Goal: Complete application form

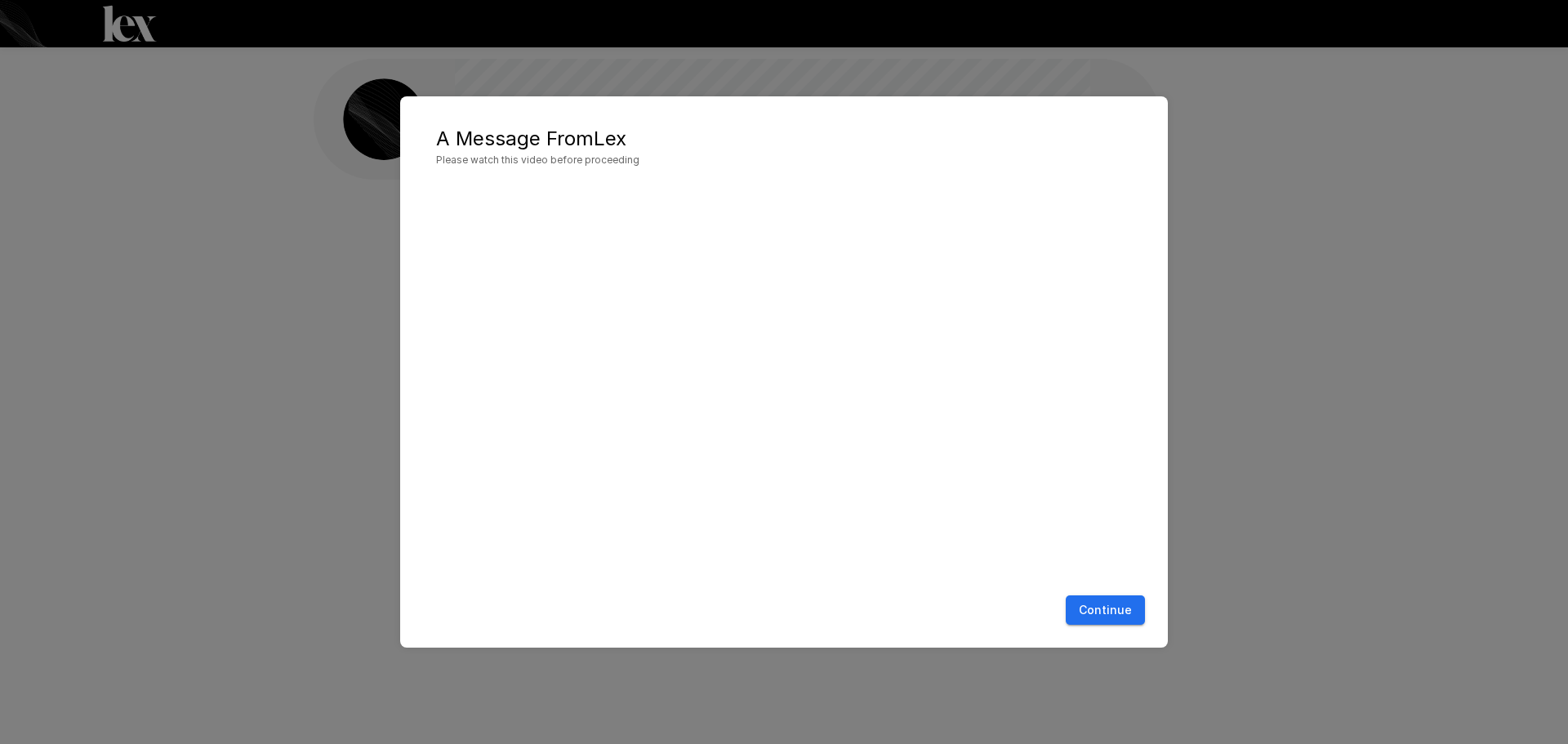
click at [1091, 606] on button "Continue" at bounding box center [1106, 611] width 79 height 30
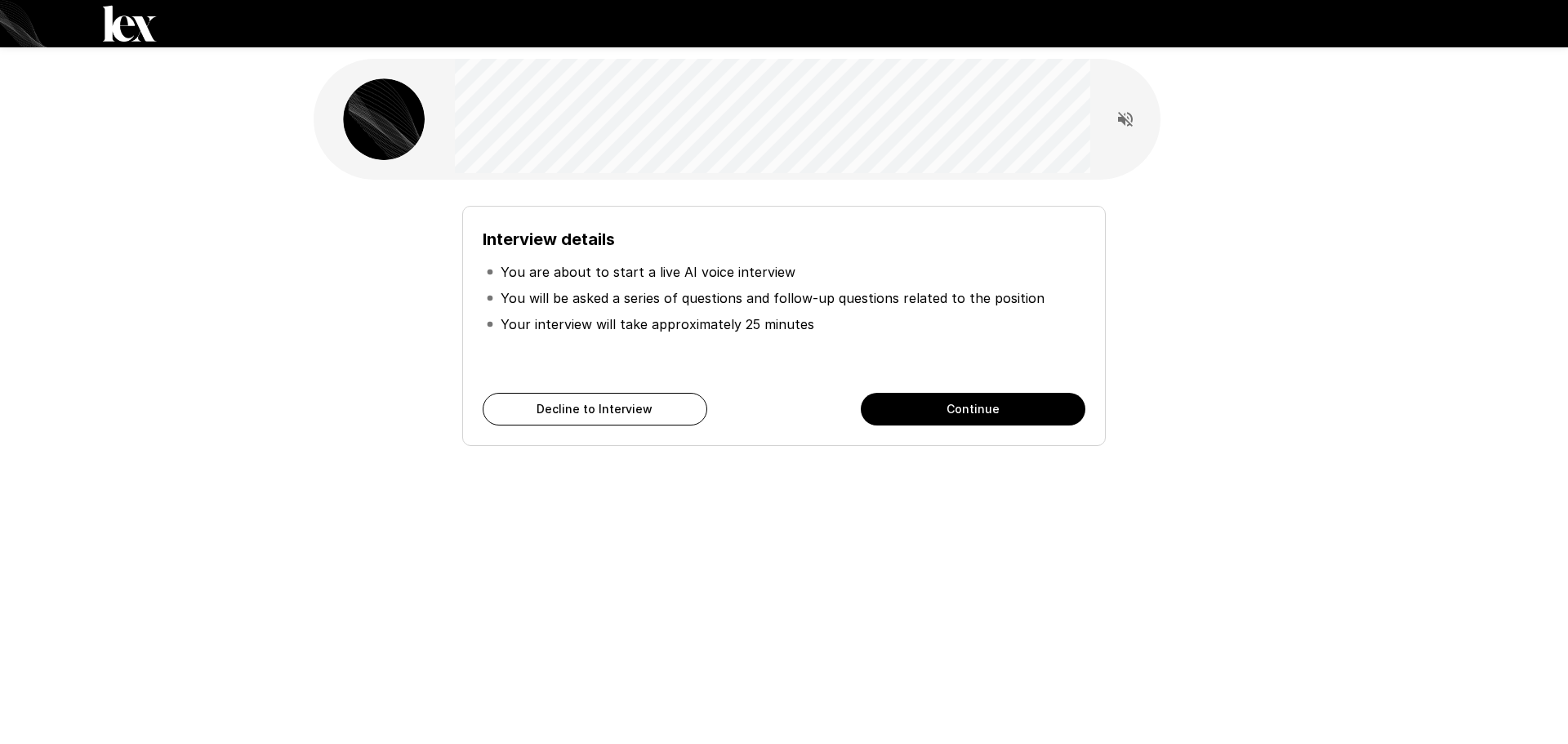
click at [959, 415] on button "Continue" at bounding box center [972, 409] width 224 height 33
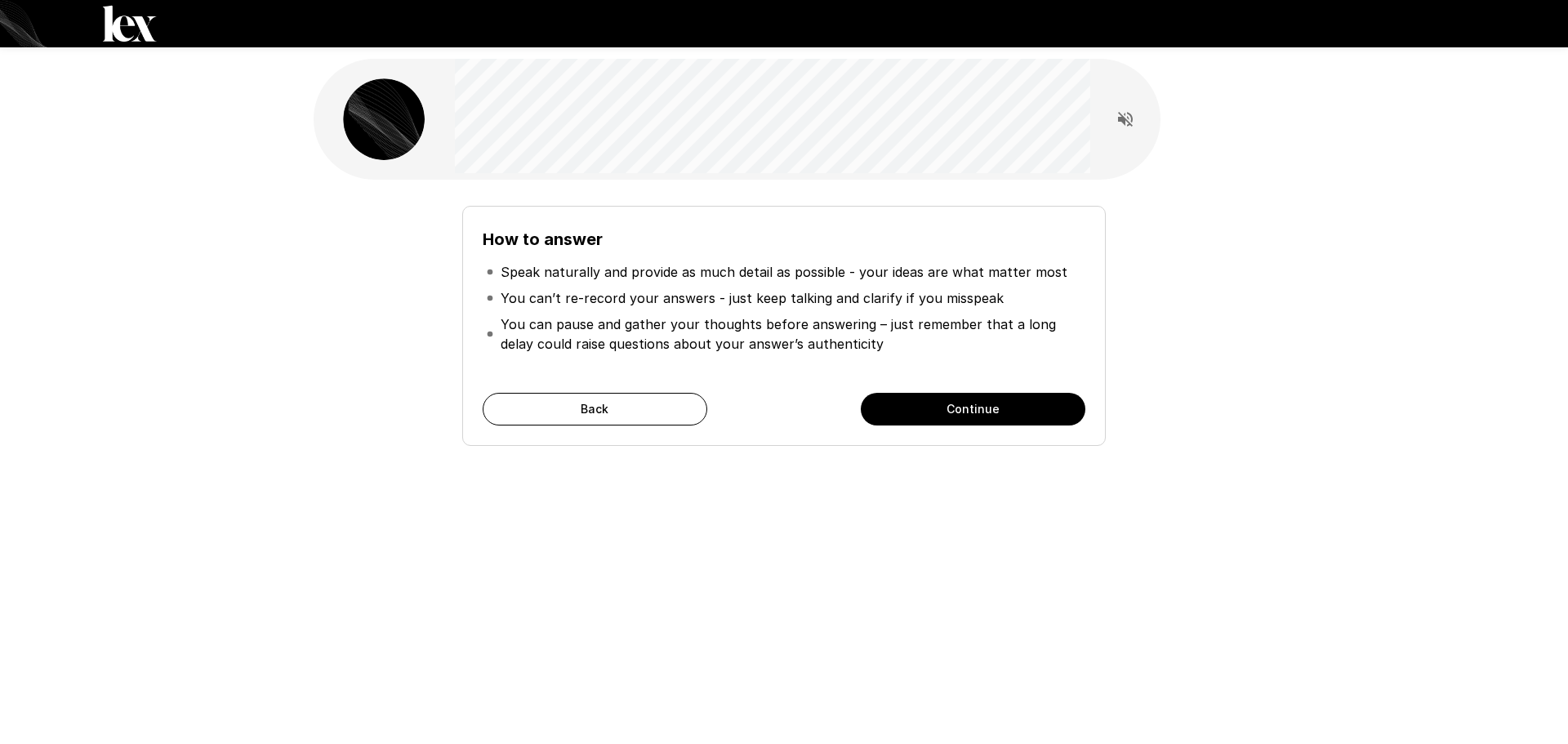
click at [958, 413] on button "Continue" at bounding box center [972, 409] width 224 height 33
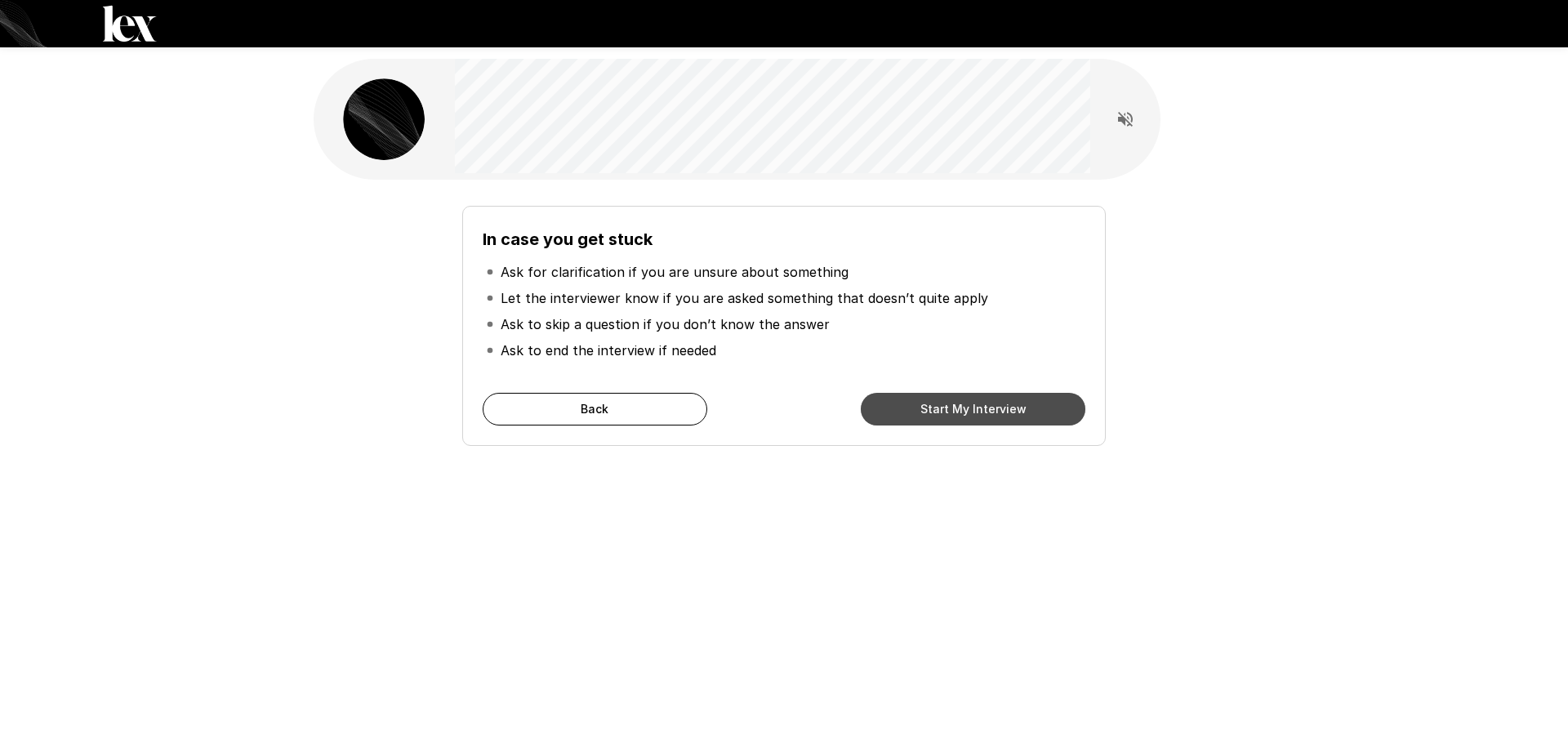
click at [954, 420] on button "Start My Interview" at bounding box center [972, 409] width 224 height 33
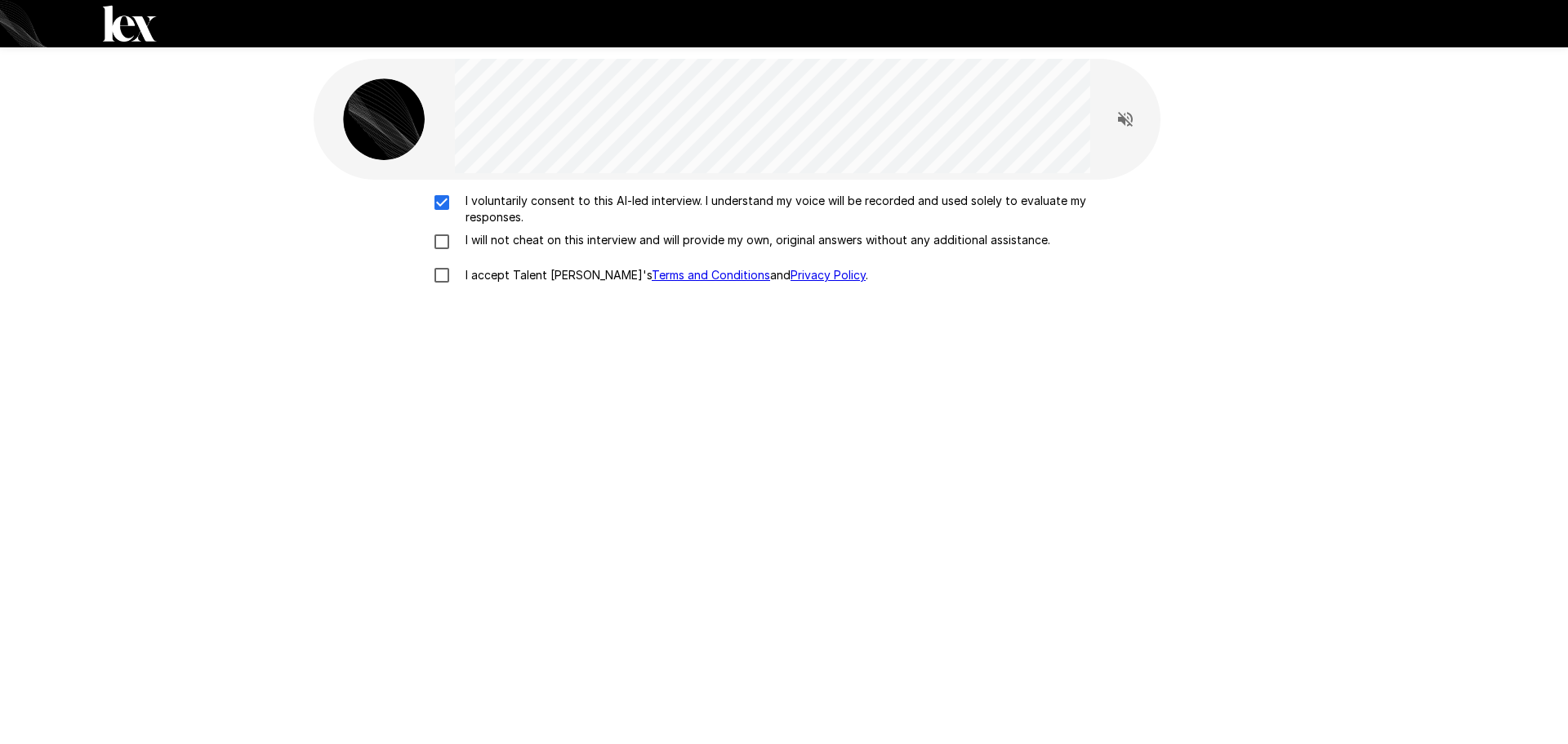
click at [442, 229] on div "I voluntarily consent to this AI-led interview. I understand my voice will be r…" at bounding box center [784, 242] width 927 height 100
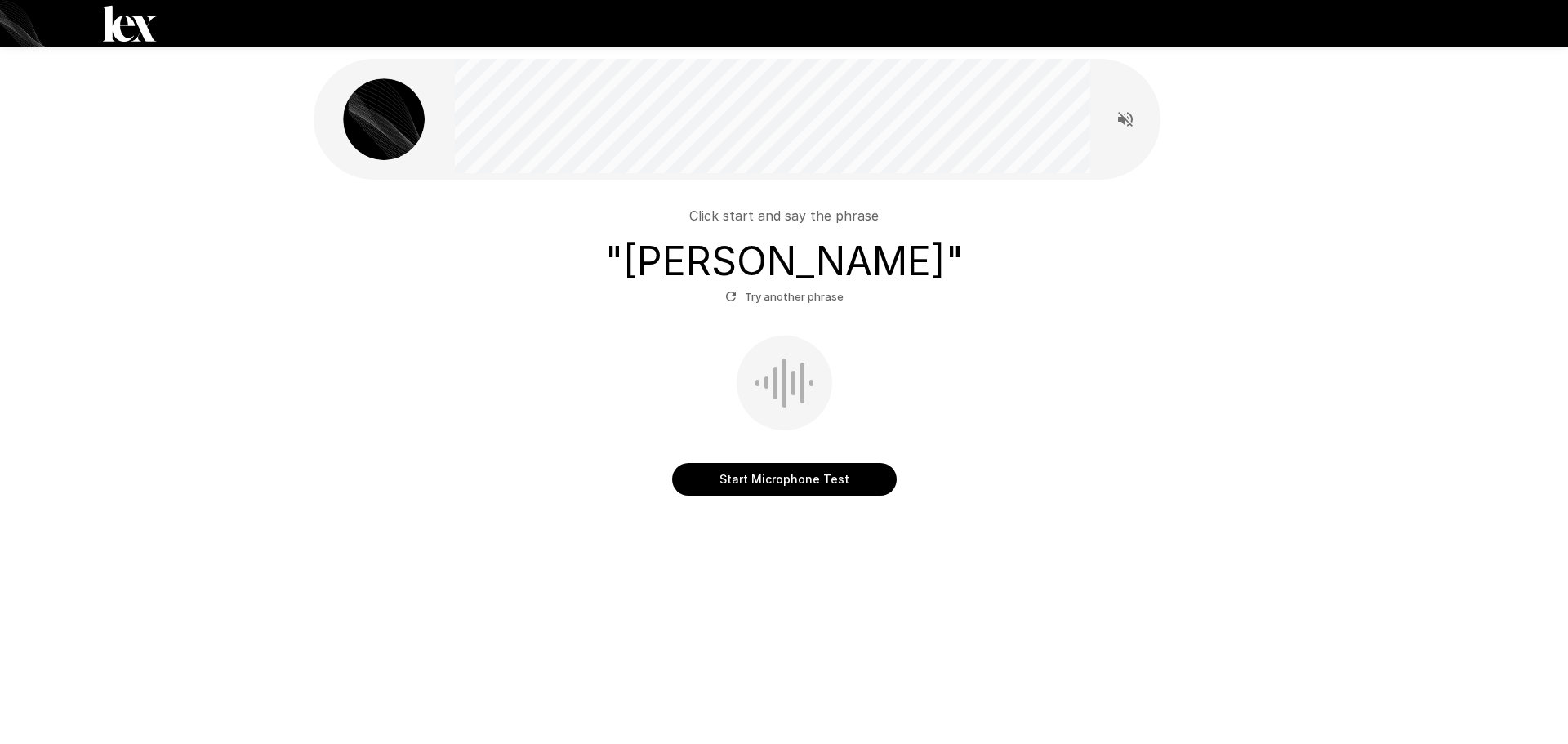
click at [778, 484] on button "Start Microphone Test" at bounding box center [784, 479] width 224 height 33
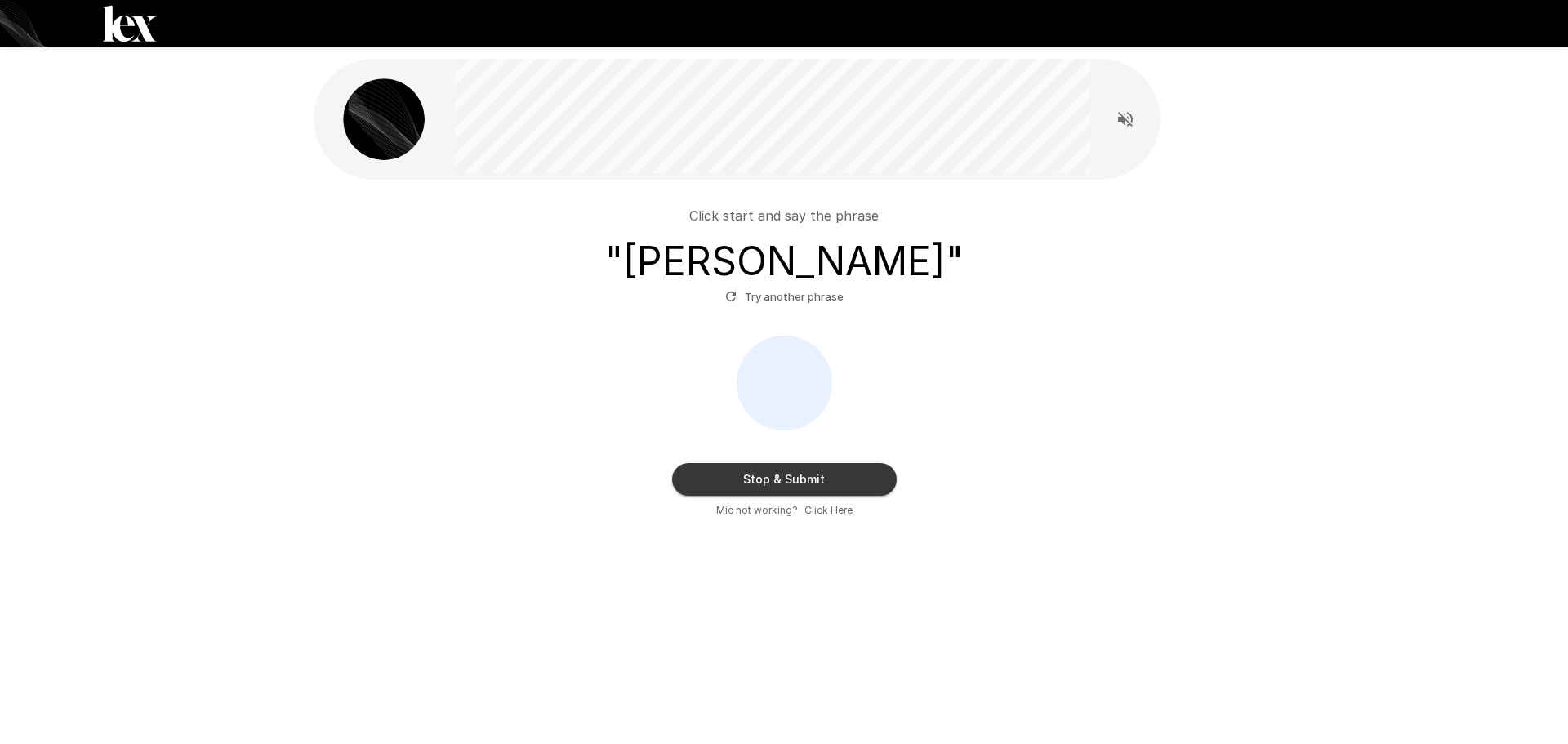
click at [802, 488] on button "Stop & Submit" at bounding box center [784, 479] width 224 height 33
click at [784, 365] on div at bounding box center [784, 383] width 63 height 49
click at [815, 484] on button "Stop & Submit" at bounding box center [784, 479] width 224 height 33
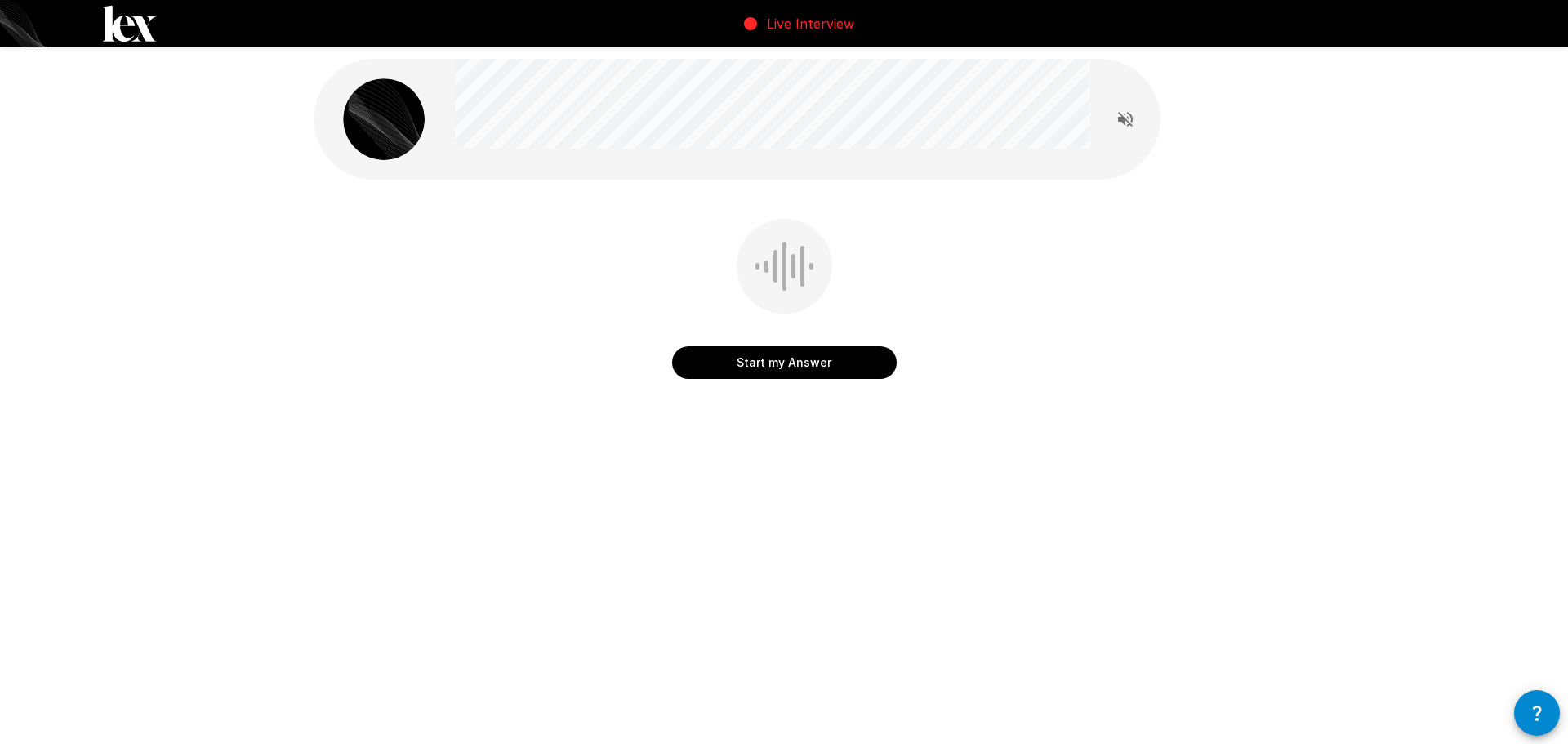
click at [801, 370] on button "Start my Answer" at bounding box center [784, 362] width 224 height 33
click at [803, 370] on button "Stop & Submit" at bounding box center [784, 362] width 224 height 33
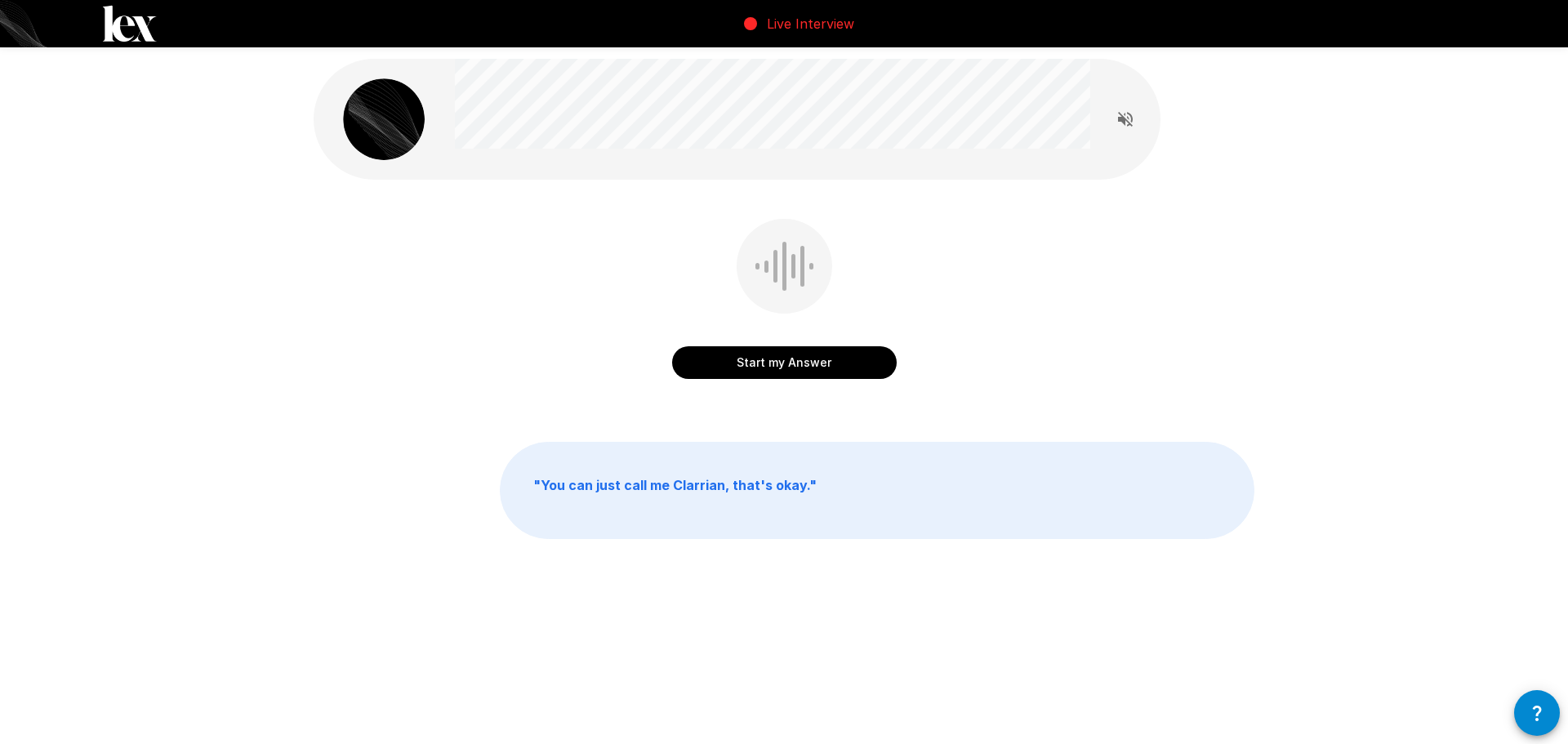
click at [829, 364] on button "Start my Answer" at bounding box center [784, 362] width 224 height 33
click at [824, 376] on button "Stop & Submit" at bounding box center [784, 362] width 224 height 33
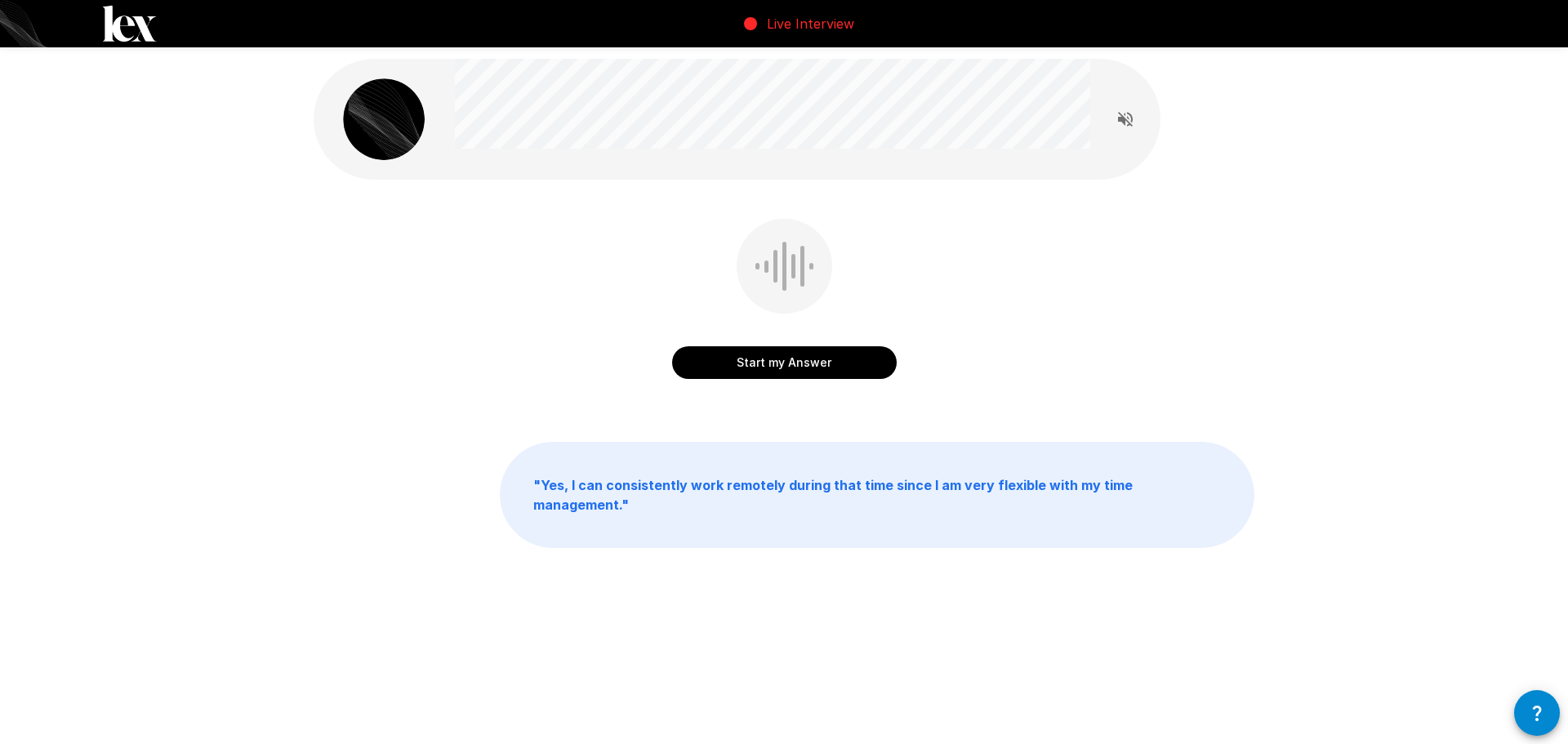
click at [805, 372] on button "Start my Answer" at bounding box center [784, 362] width 224 height 33
click at [838, 359] on button "Stop & Submit" at bounding box center [784, 362] width 224 height 33
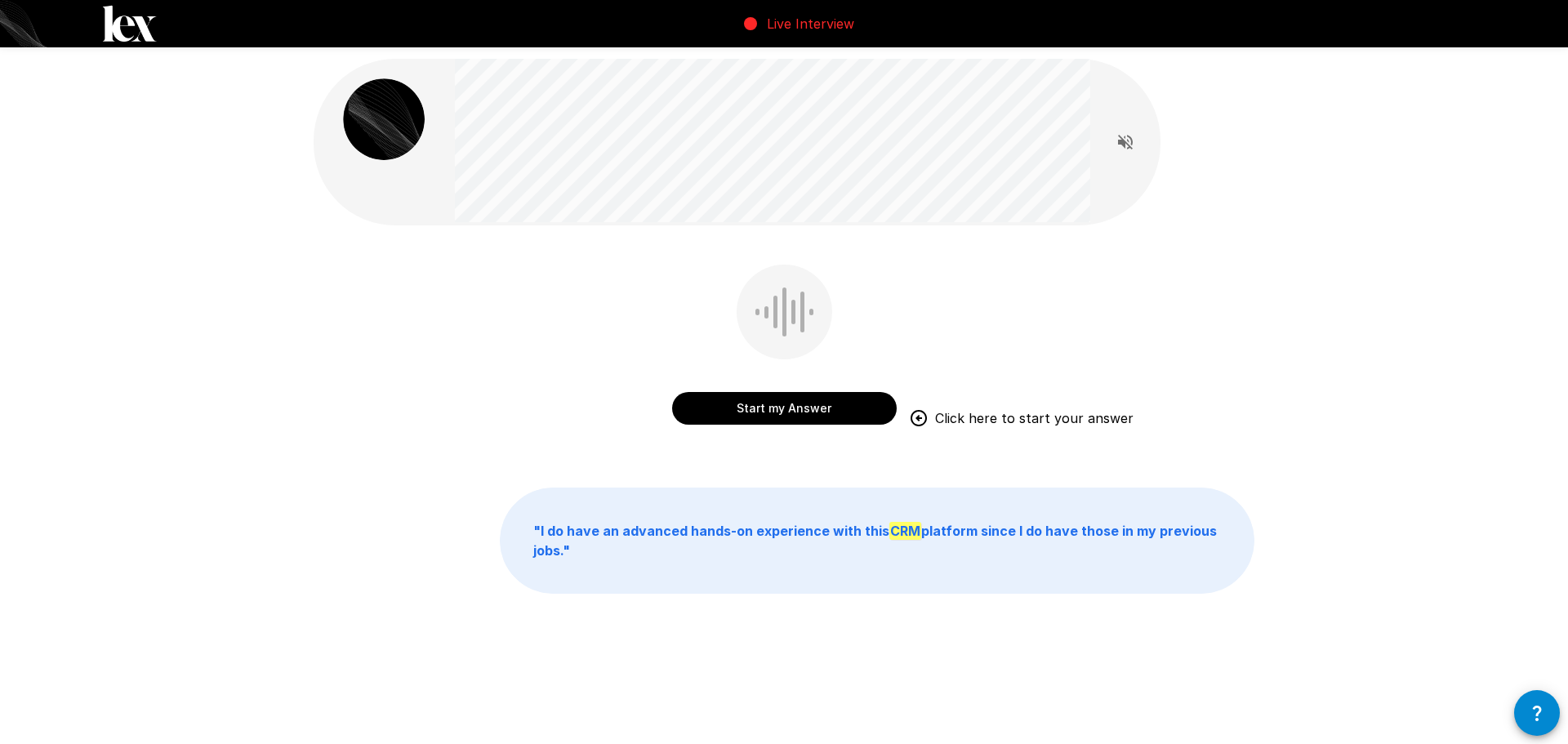
click at [801, 414] on button "Start my Answer" at bounding box center [784, 408] width 224 height 33
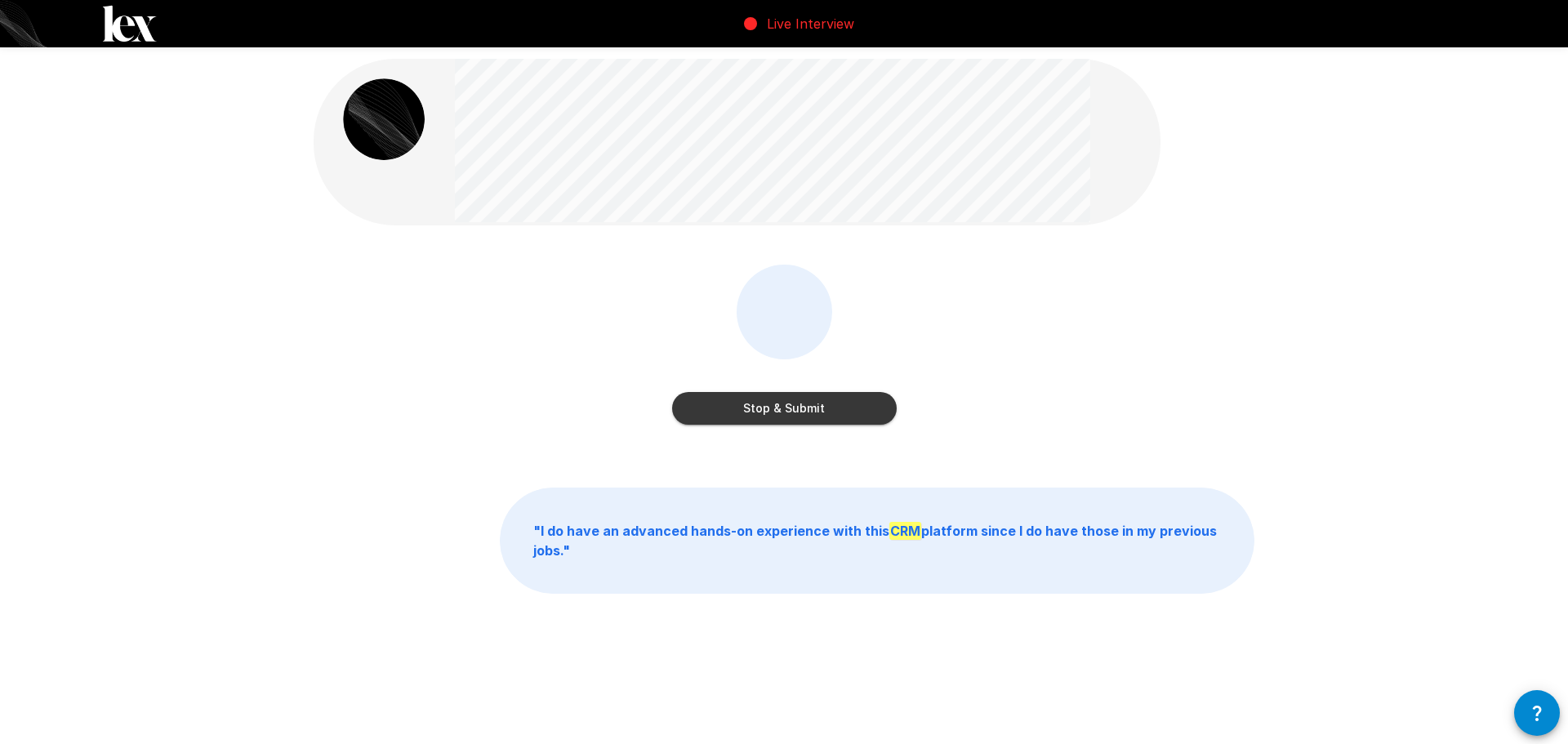
click at [815, 399] on button "Stop & Submit" at bounding box center [784, 408] width 224 height 33
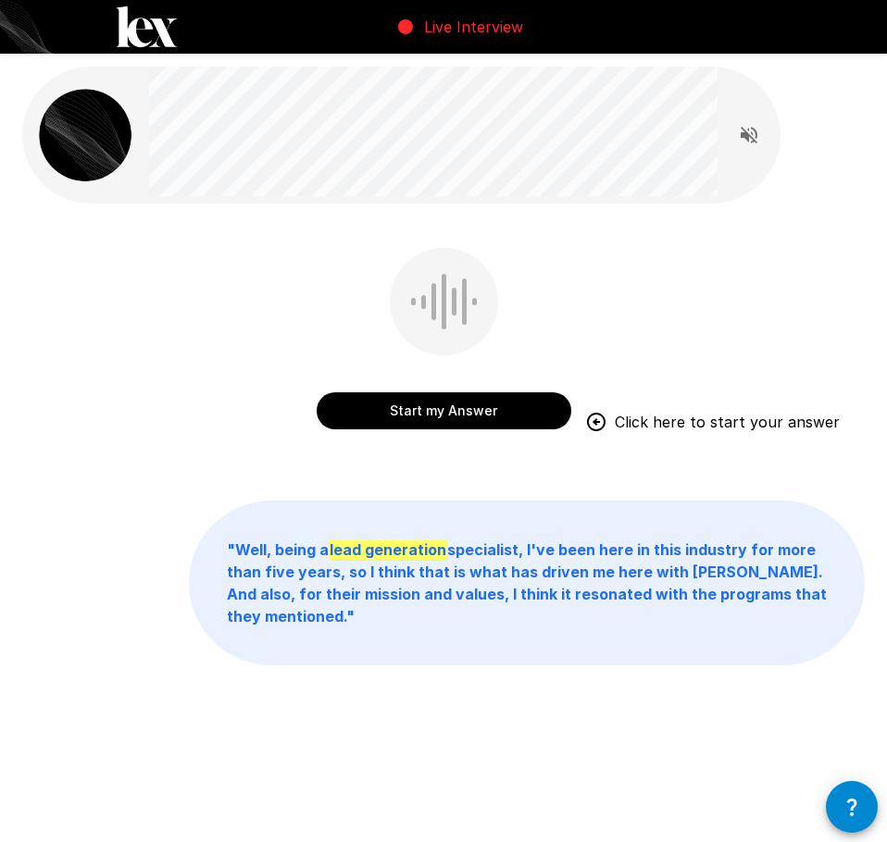
click at [422, 414] on button "Start my Answer" at bounding box center [443, 410] width 254 height 37
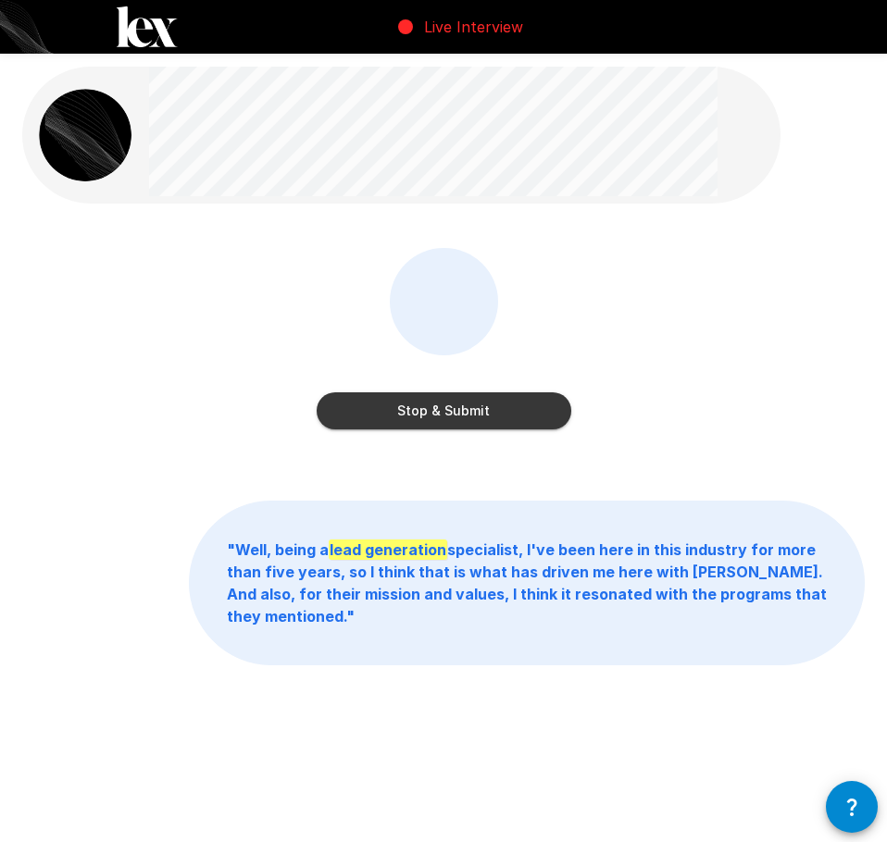
click at [496, 423] on button "Stop & Submit" at bounding box center [443, 410] width 254 height 37
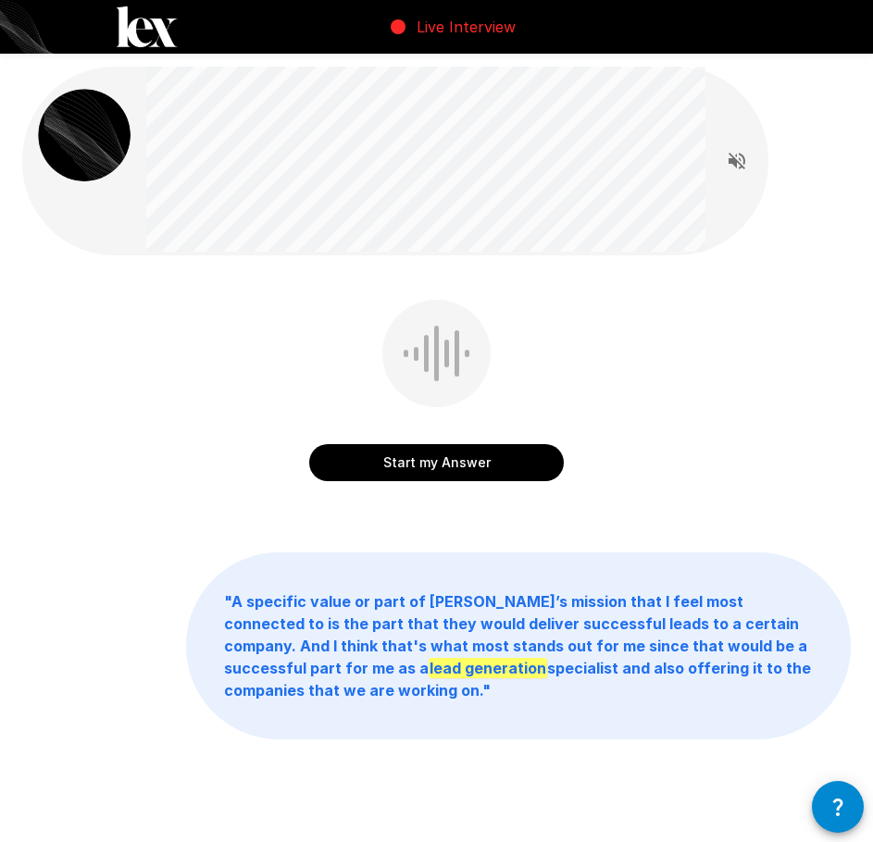
click at [455, 457] on button "Start my Answer" at bounding box center [436, 462] width 254 height 37
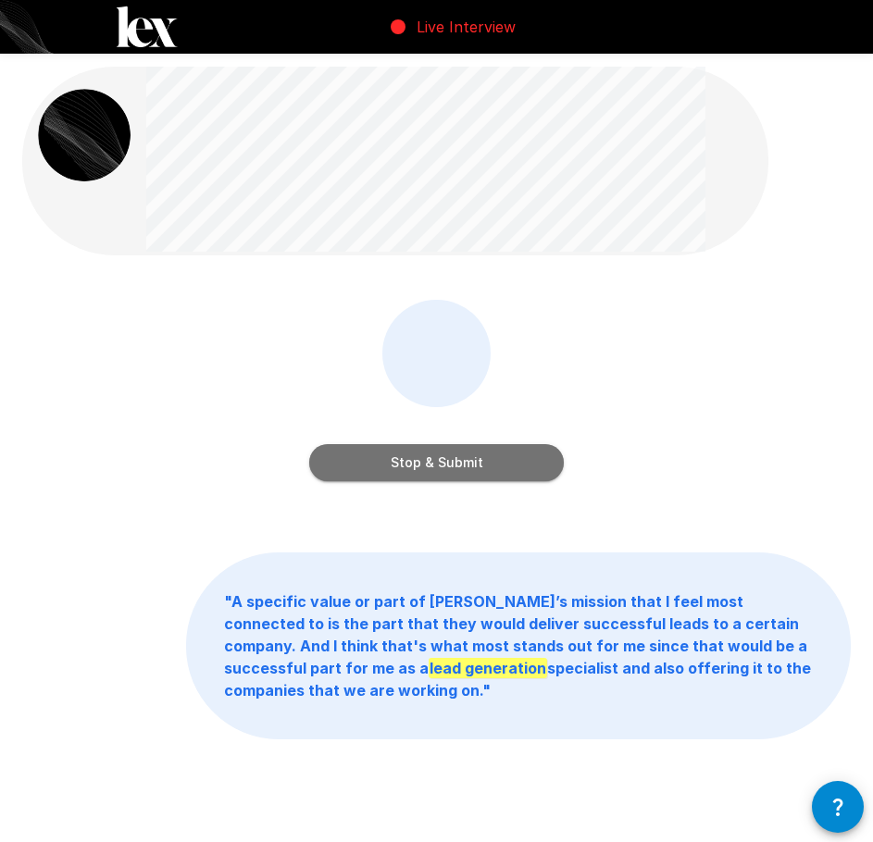
click at [552, 463] on button "Stop & Submit" at bounding box center [436, 462] width 254 height 37
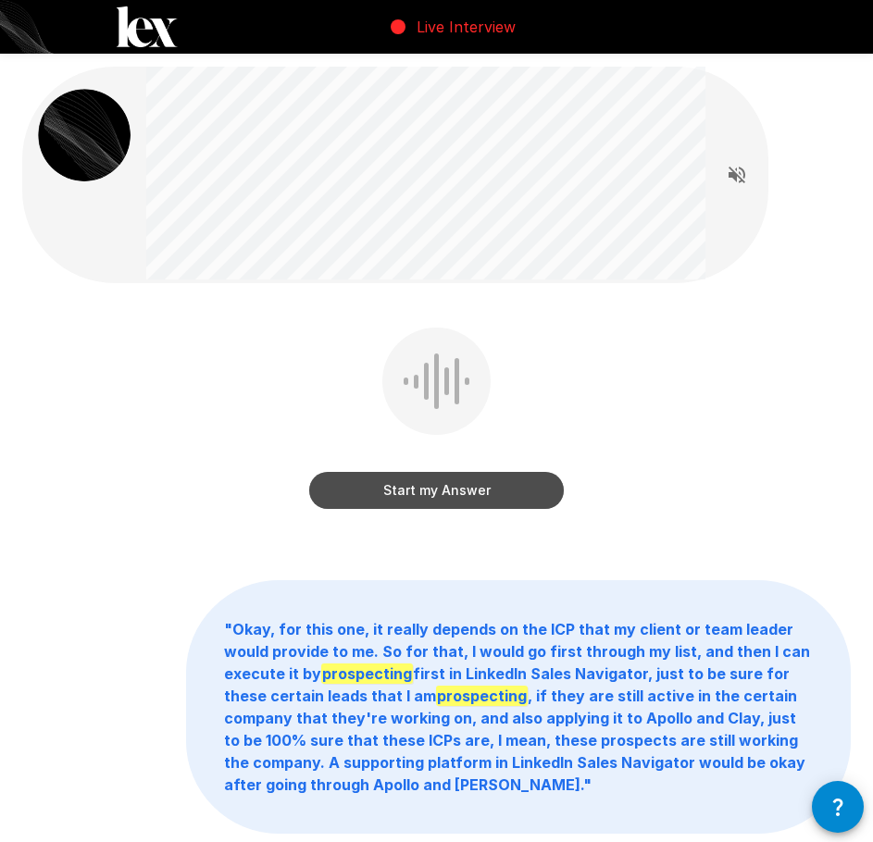
click at [489, 501] on button "Start my Answer" at bounding box center [436, 490] width 254 height 37
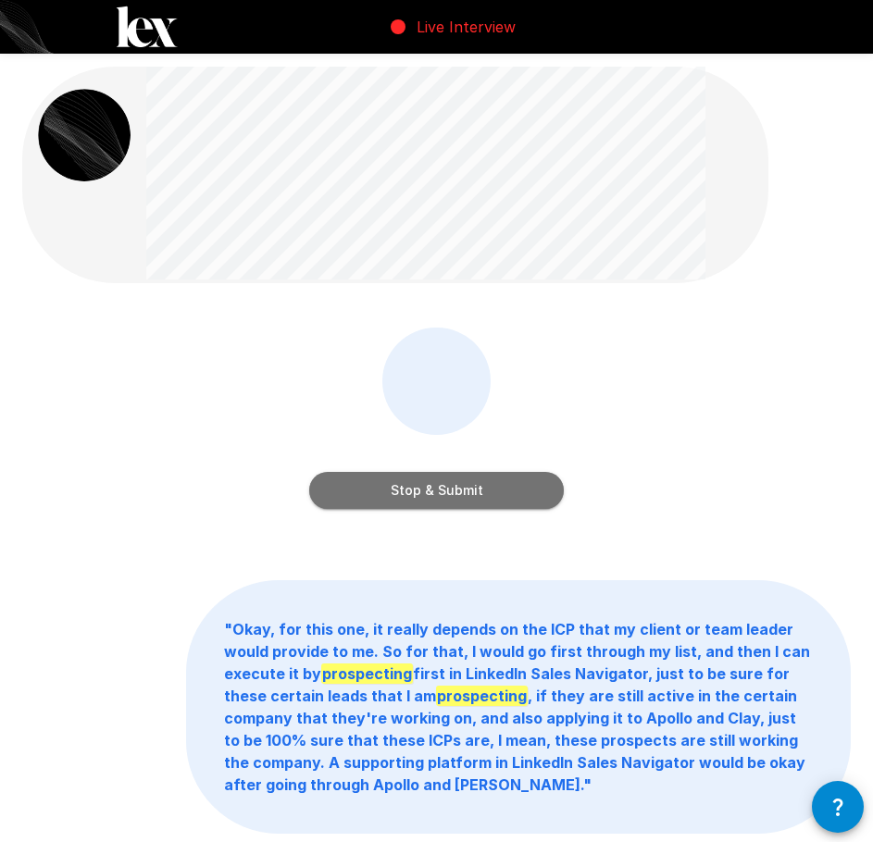
click at [485, 497] on button "Stop & Submit" at bounding box center [436, 490] width 254 height 37
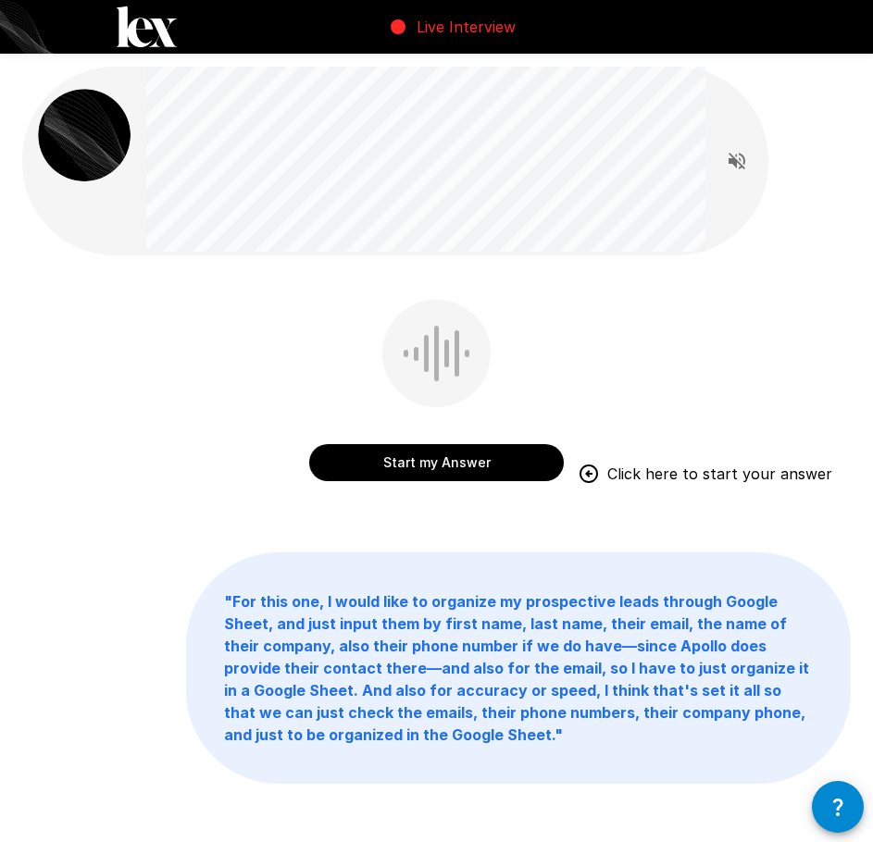
click at [510, 448] on button "Start my Answer" at bounding box center [436, 462] width 254 height 37
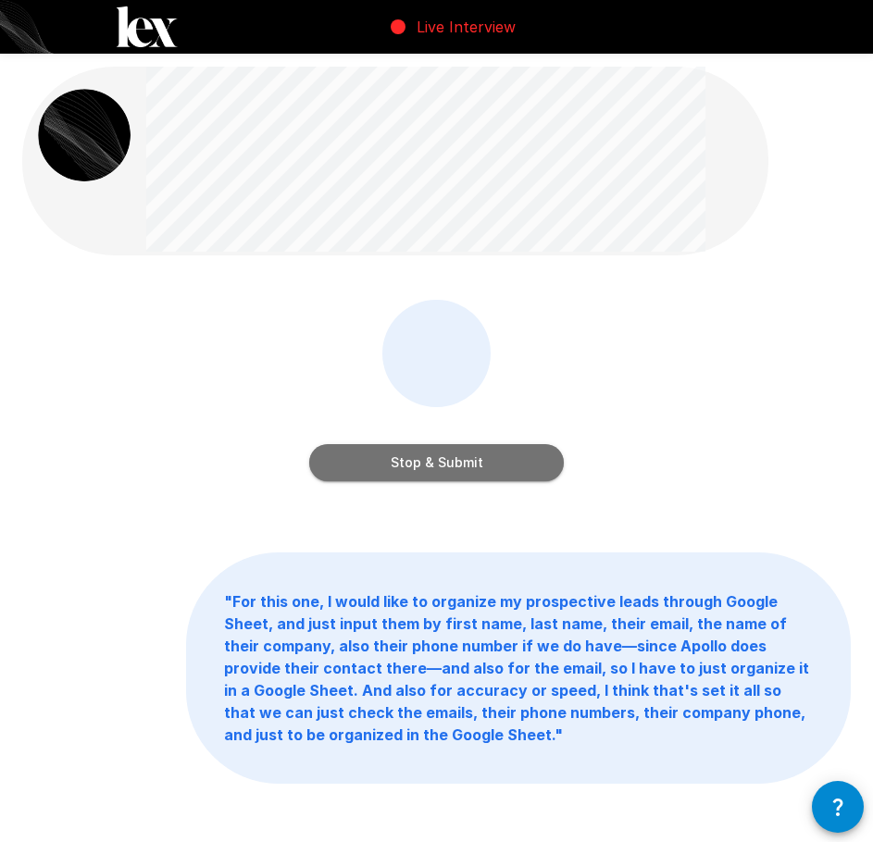
drag, startPoint x: 480, startPoint y: 472, endPoint x: 474, endPoint y: 521, distance: 49.5
click at [481, 472] on button "Stop & Submit" at bounding box center [436, 462] width 254 height 37
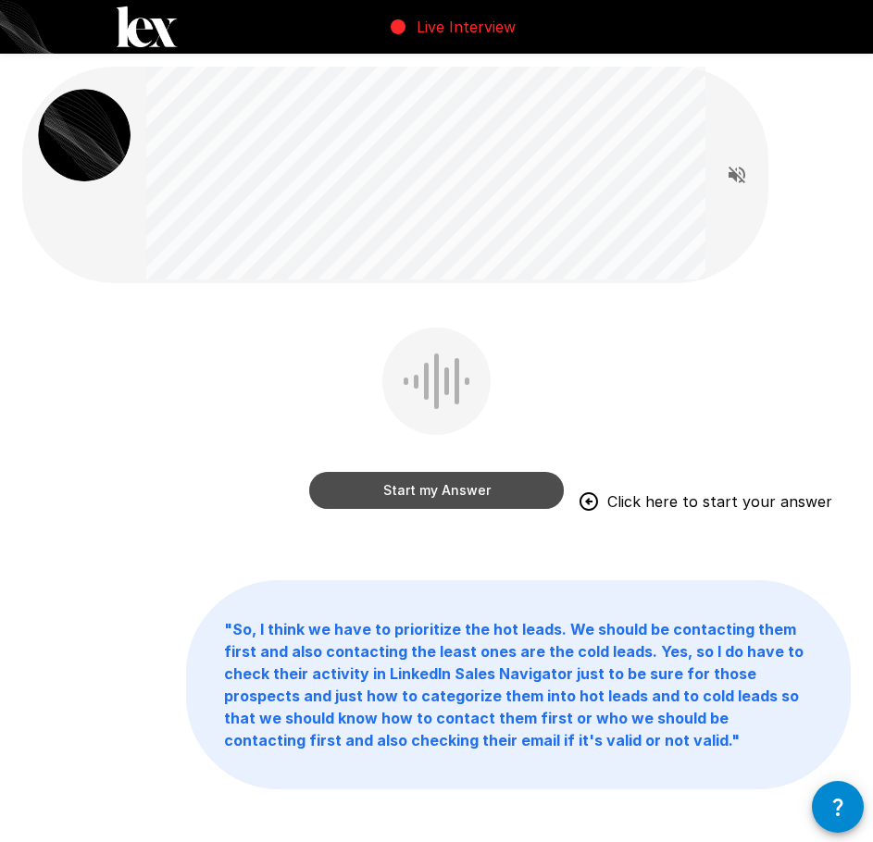
click at [403, 498] on button "Start my Answer" at bounding box center [436, 490] width 254 height 37
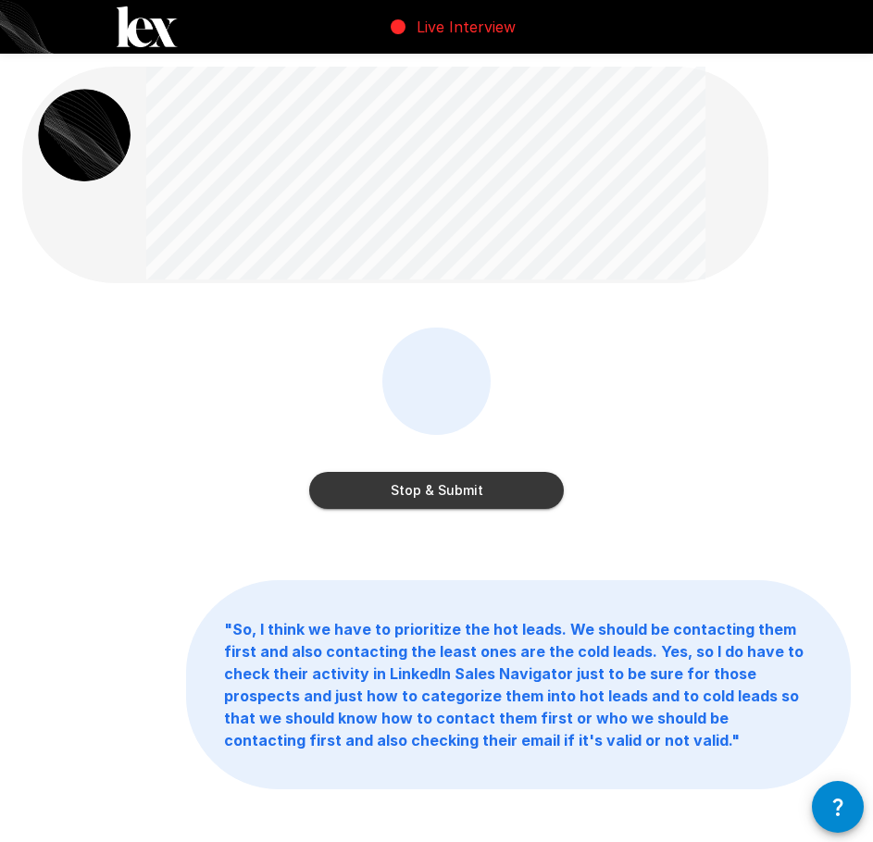
click at [433, 496] on button "Stop & Submit" at bounding box center [436, 490] width 254 height 37
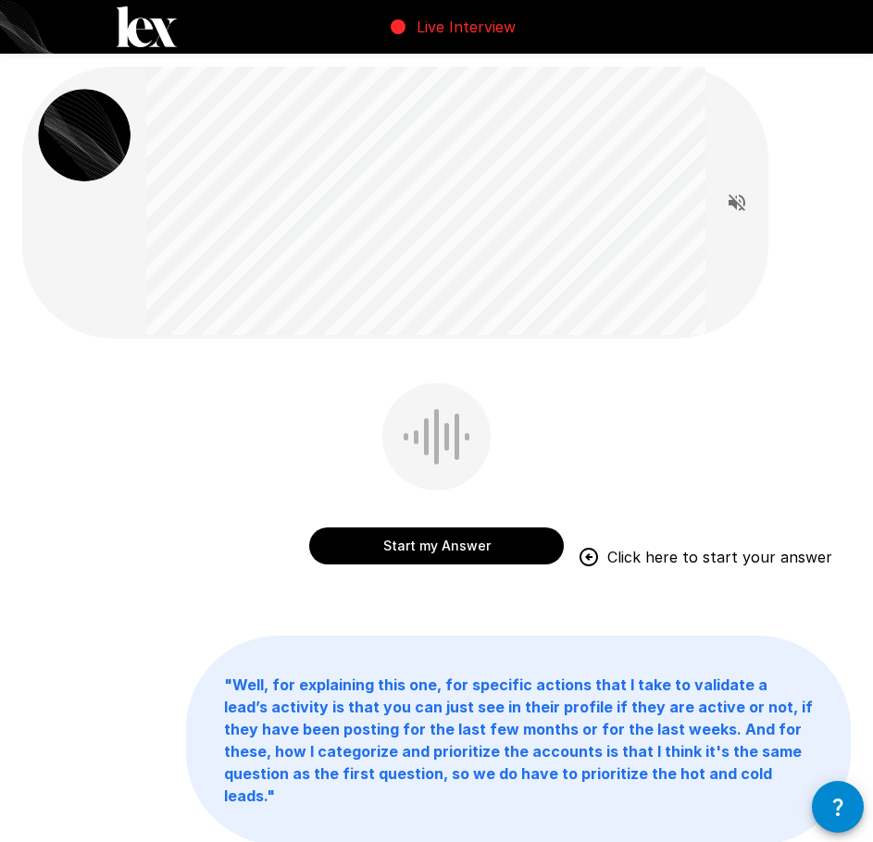
click at [492, 552] on button "Start my Answer" at bounding box center [436, 545] width 254 height 37
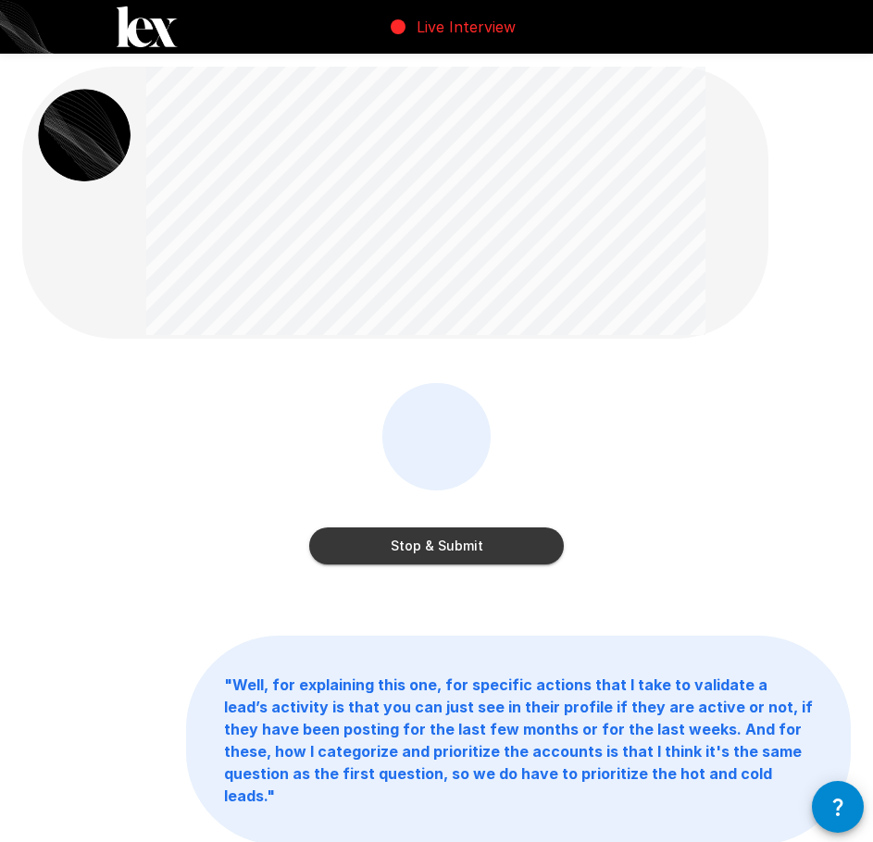
click at [512, 547] on button "Stop & Submit" at bounding box center [436, 545] width 254 height 37
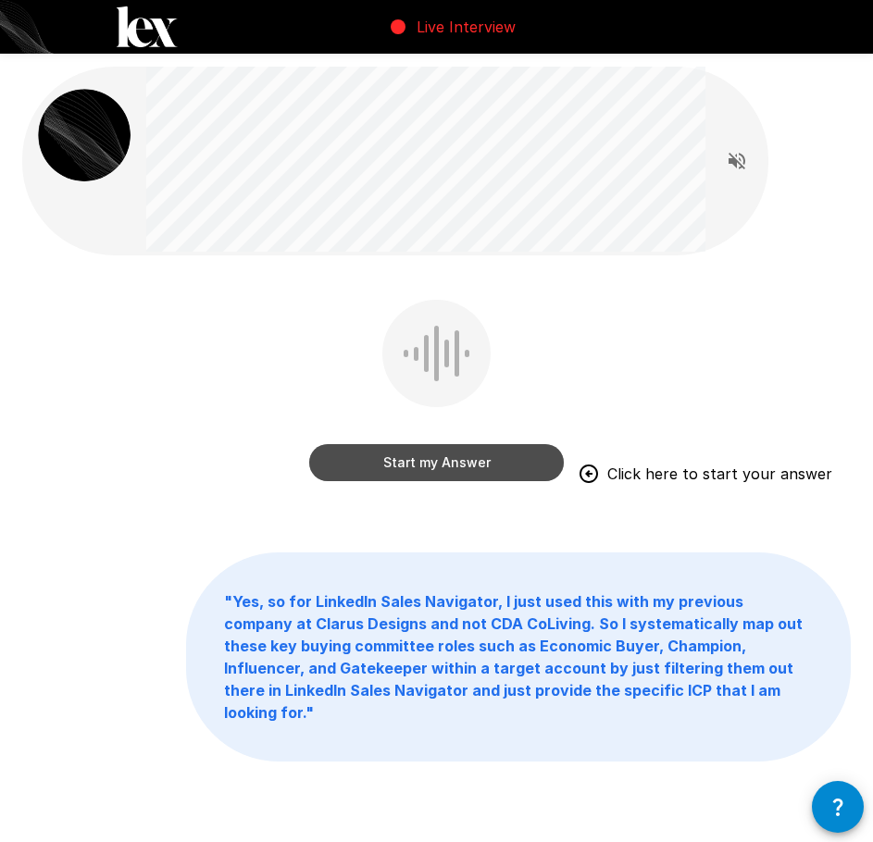
click at [474, 469] on button "Start my Answer" at bounding box center [436, 462] width 254 height 37
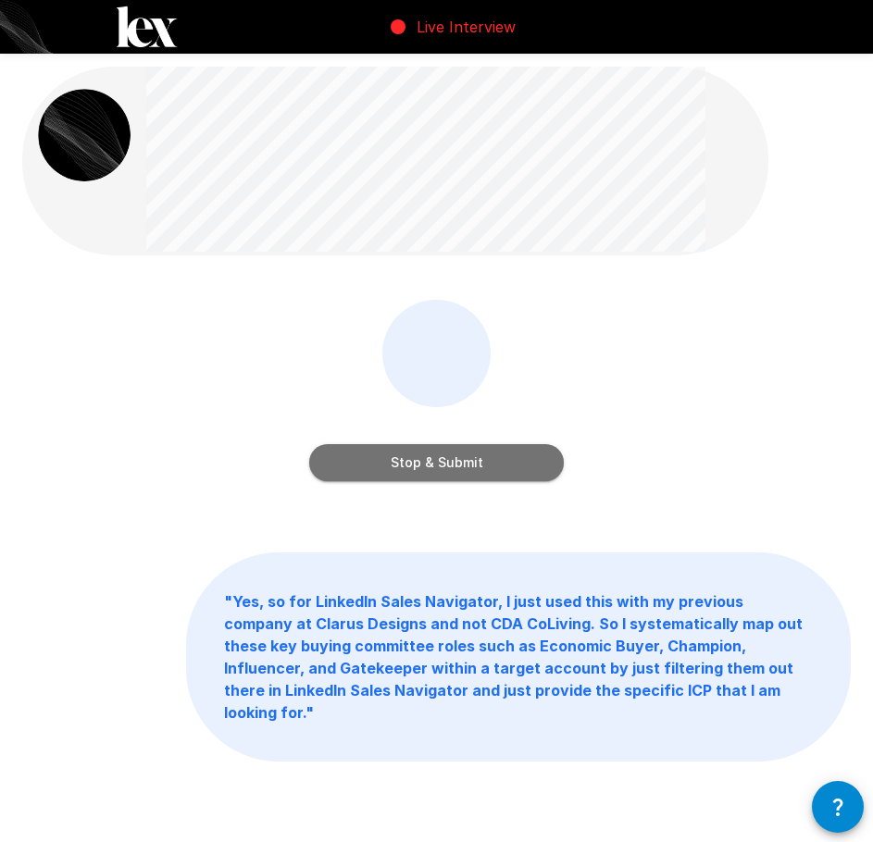
click at [451, 466] on button "Stop & Submit" at bounding box center [436, 462] width 254 height 37
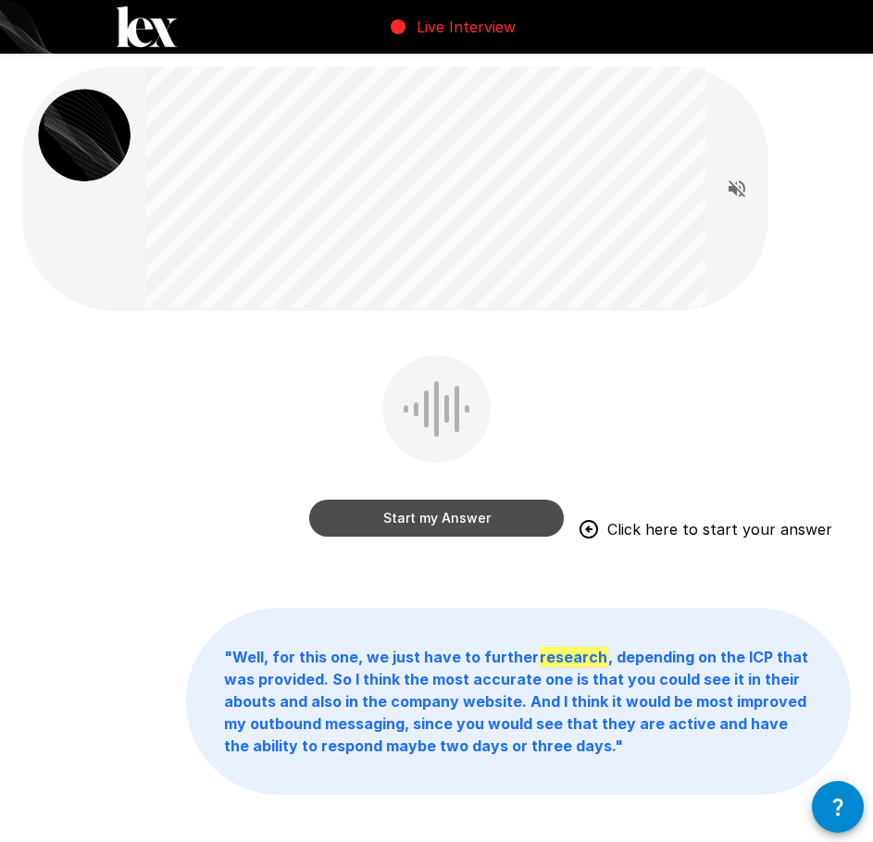
click at [395, 524] on button "Start my Answer" at bounding box center [436, 518] width 254 height 37
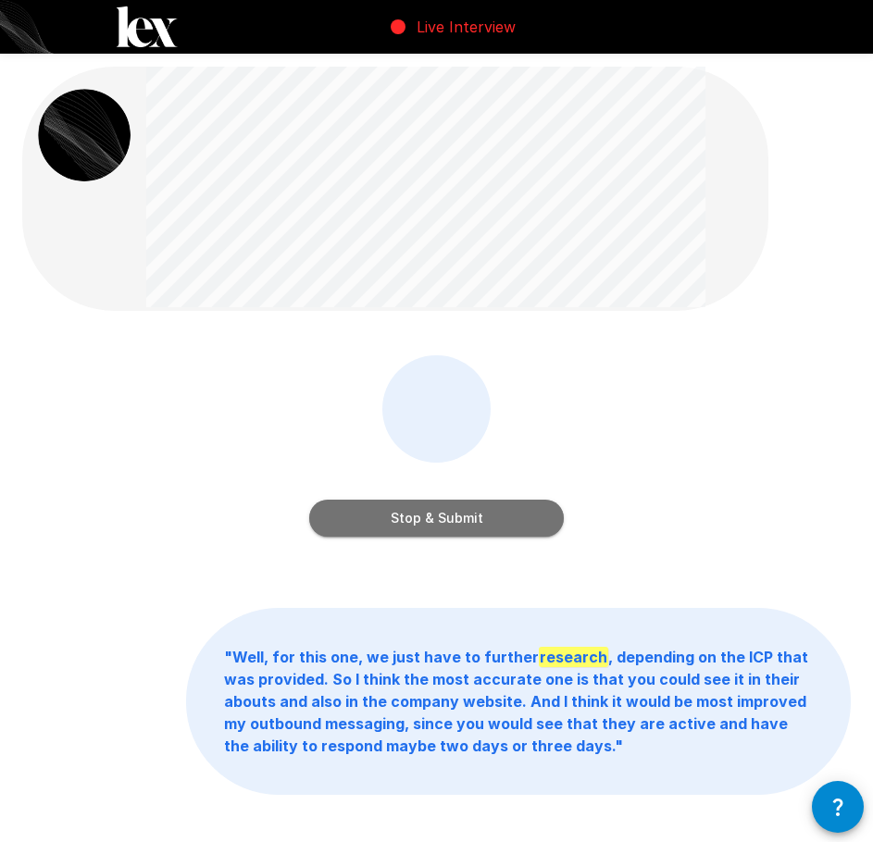
click at [428, 514] on button "Stop & Submit" at bounding box center [436, 518] width 254 height 37
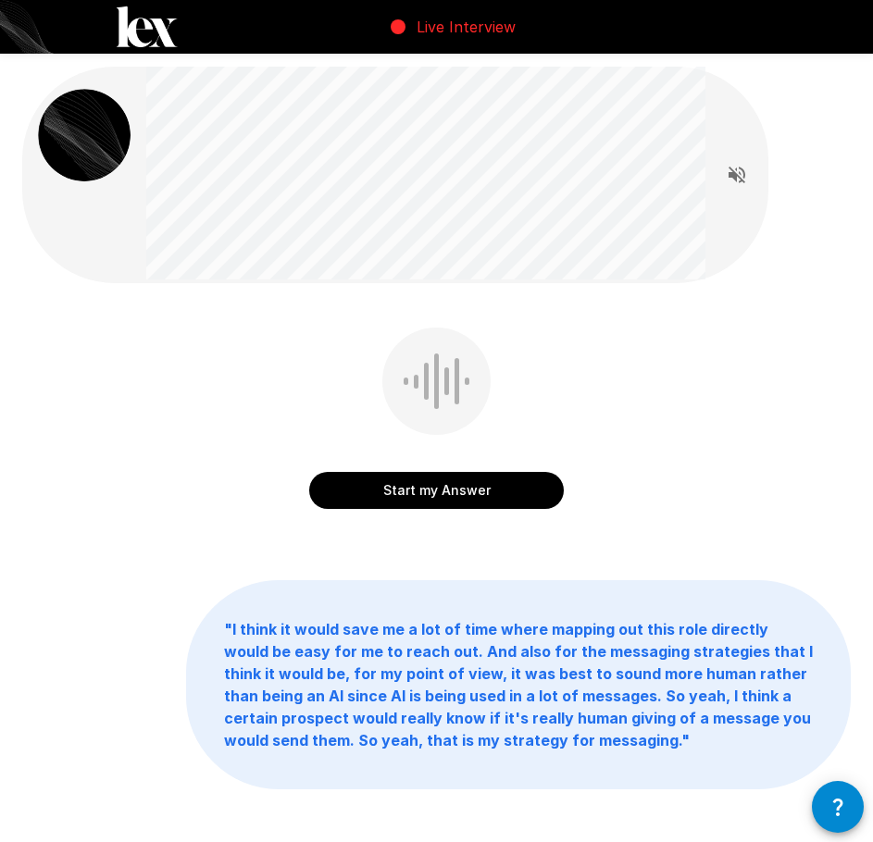
click at [476, 497] on button "Start my Answer" at bounding box center [436, 490] width 254 height 37
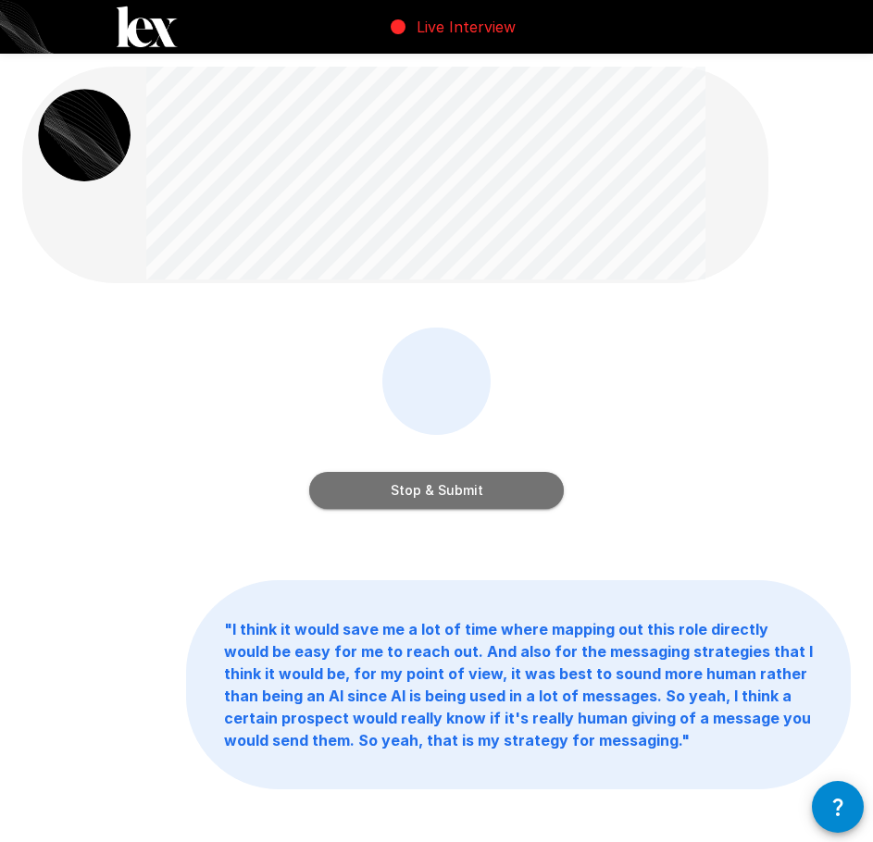
click at [520, 497] on button "Stop & Submit" at bounding box center [436, 490] width 254 height 37
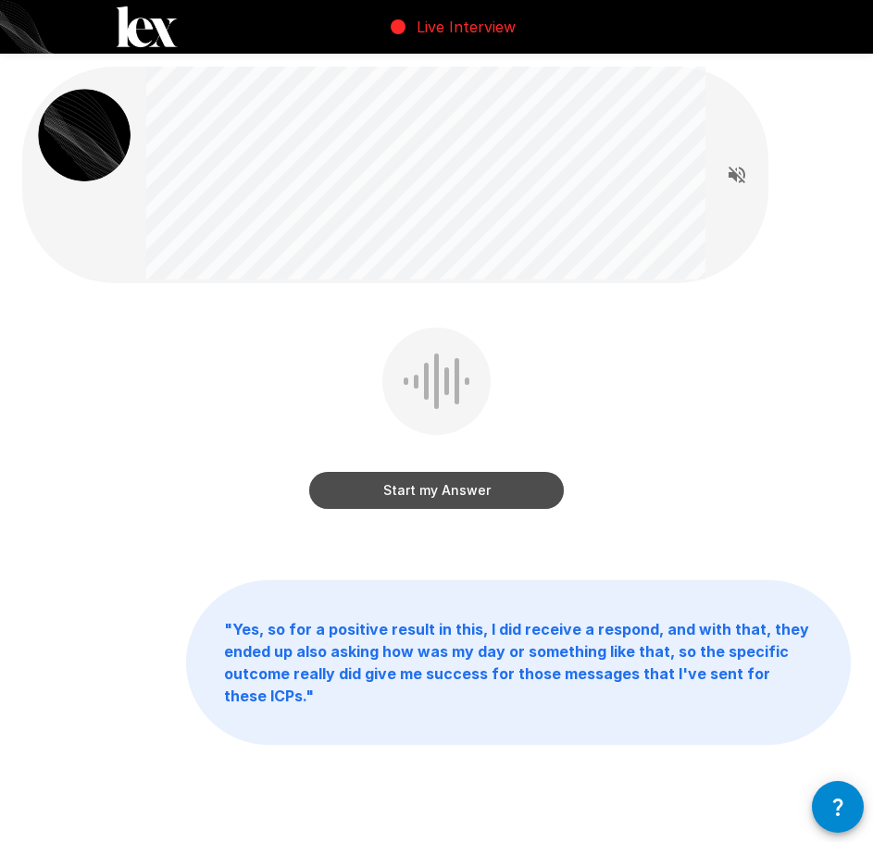
click at [472, 490] on button "Start my Answer" at bounding box center [436, 490] width 254 height 37
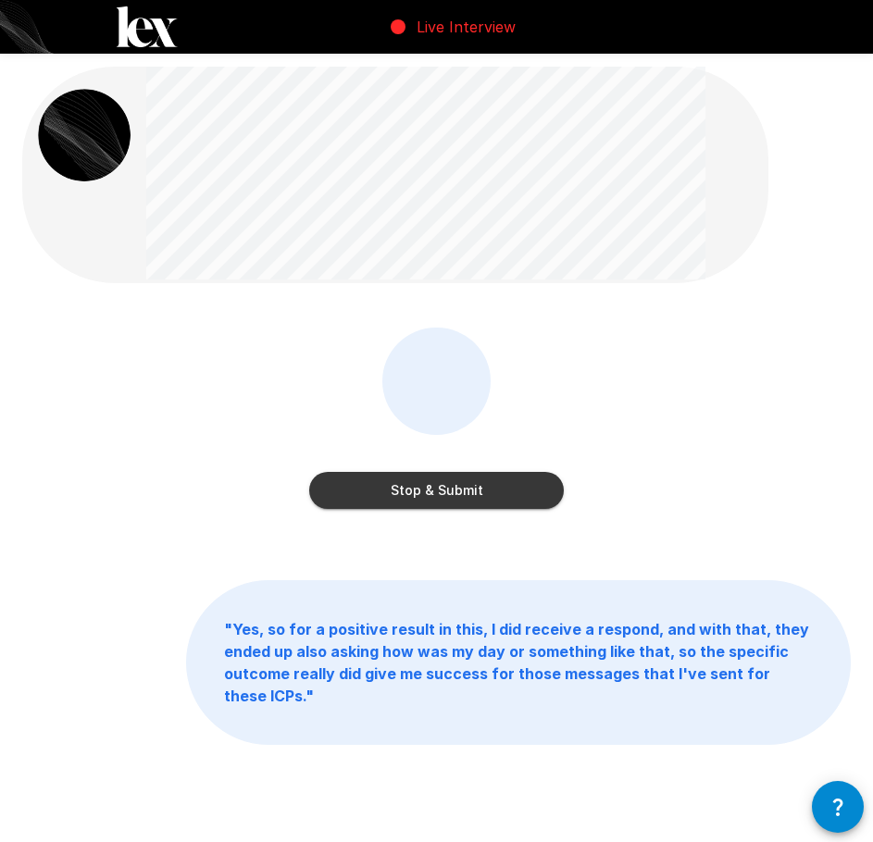
click at [487, 509] on div "Stop & Submit" at bounding box center [436, 422] width 254 height 189
click at [485, 478] on button "Stop & Submit" at bounding box center [436, 490] width 254 height 37
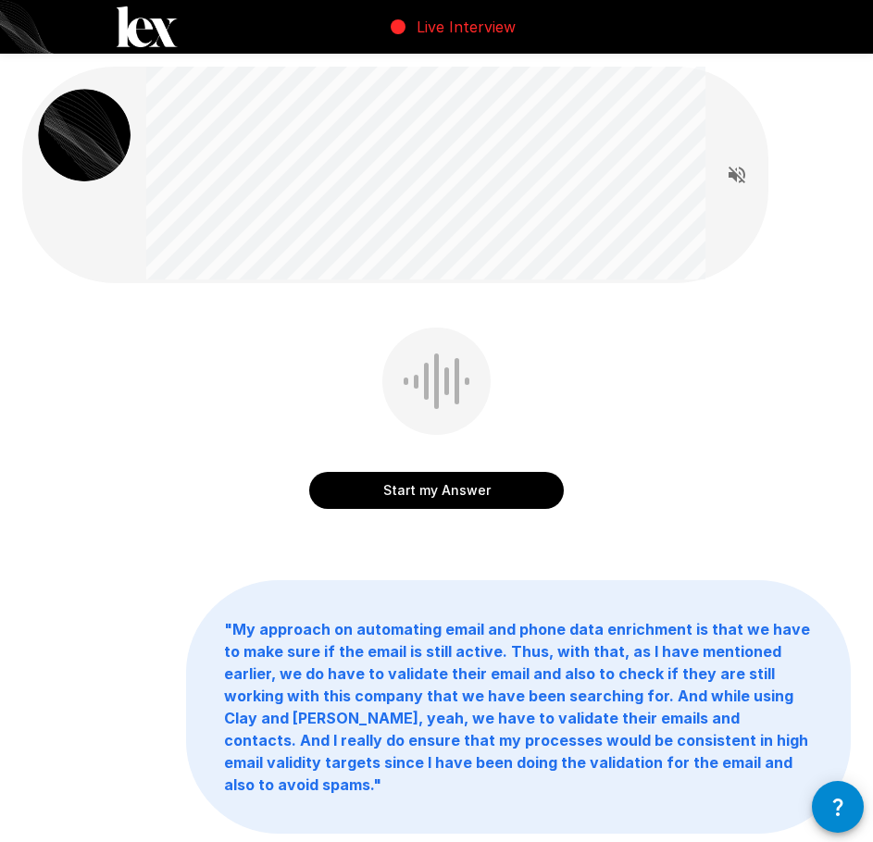
click at [455, 479] on button "Start my Answer" at bounding box center [436, 490] width 254 height 37
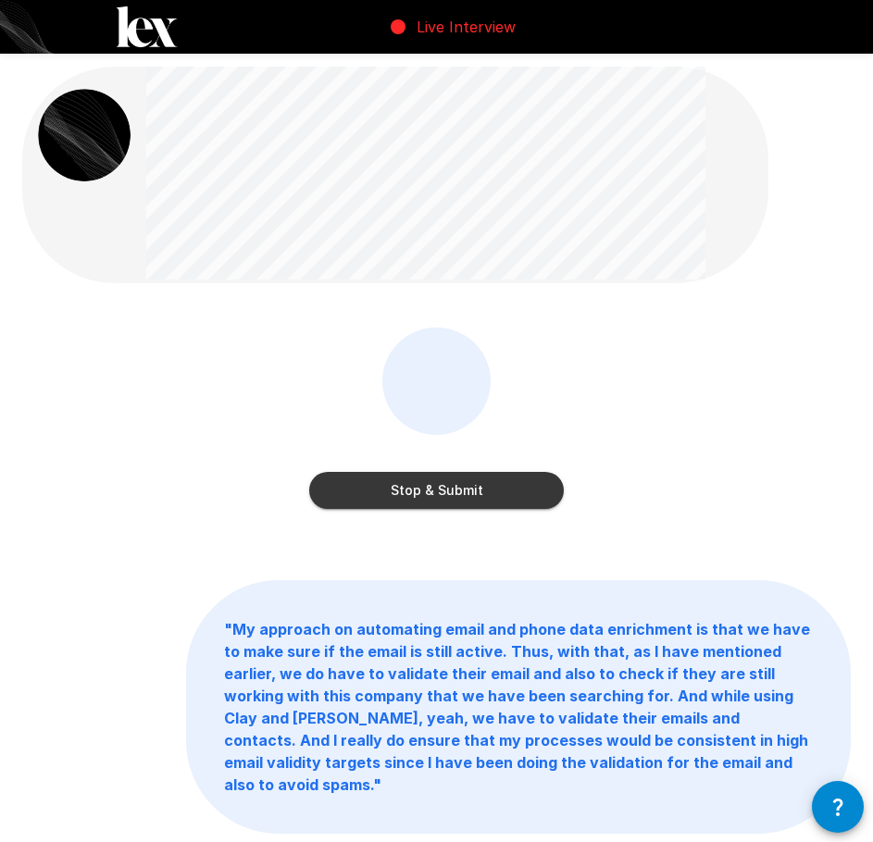
click at [462, 495] on button "Stop & Submit" at bounding box center [436, 490] width 254 height 37
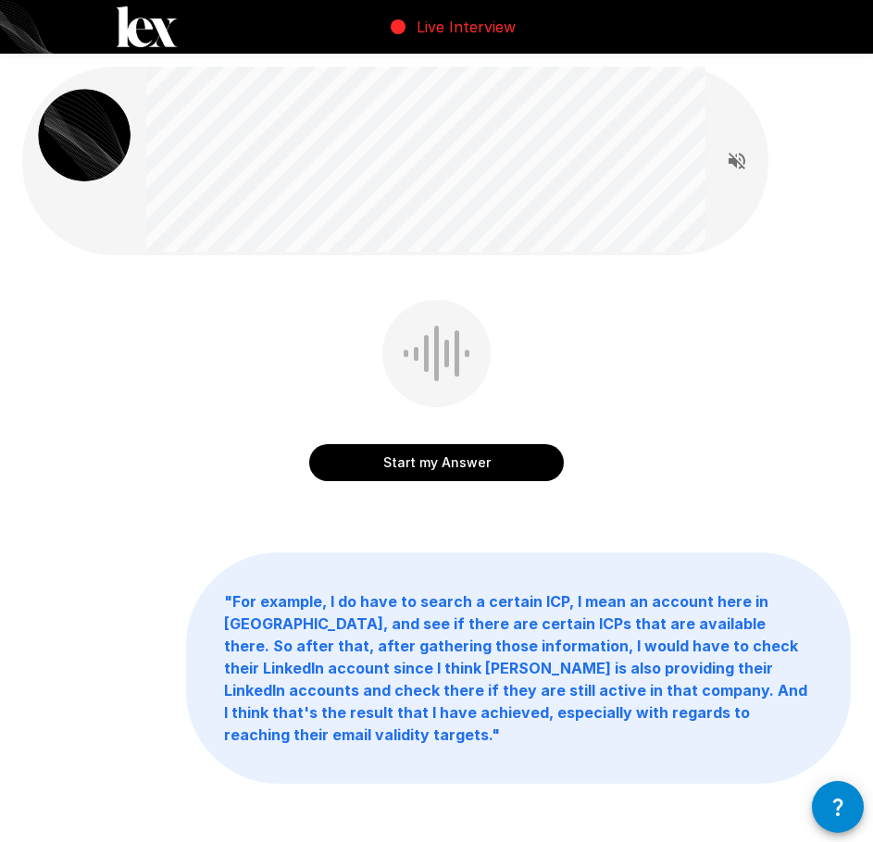
click at [450, 465] on button "Start my Answer" at bounding box center [436, 462] width 254 height 37
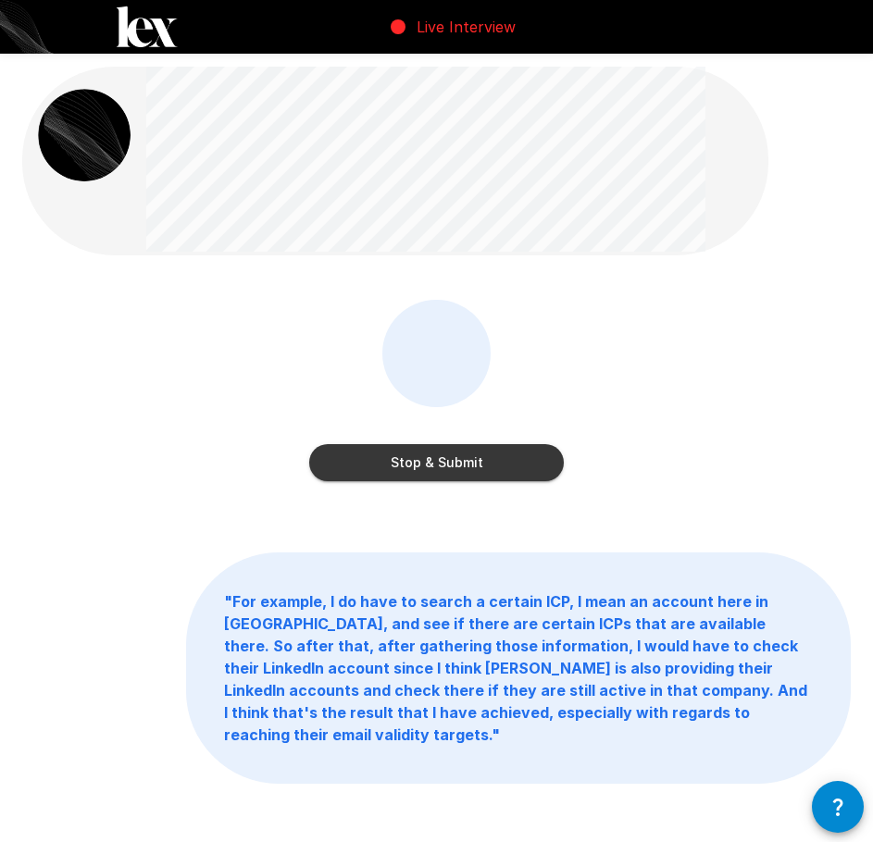
click at [516, 463] on button "Stop & Submit" at bounding box center [436, 462] width 254 height 37
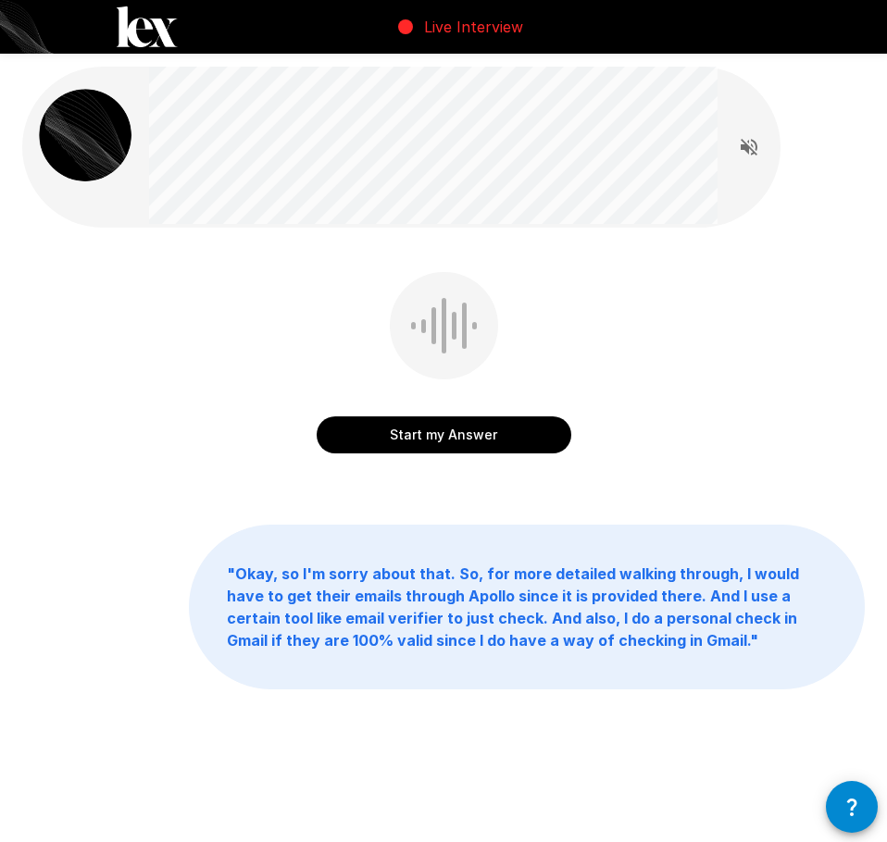
click at [464, 428] on button "Start my Answer" at bounding box center [443, 434] width 254 height 37
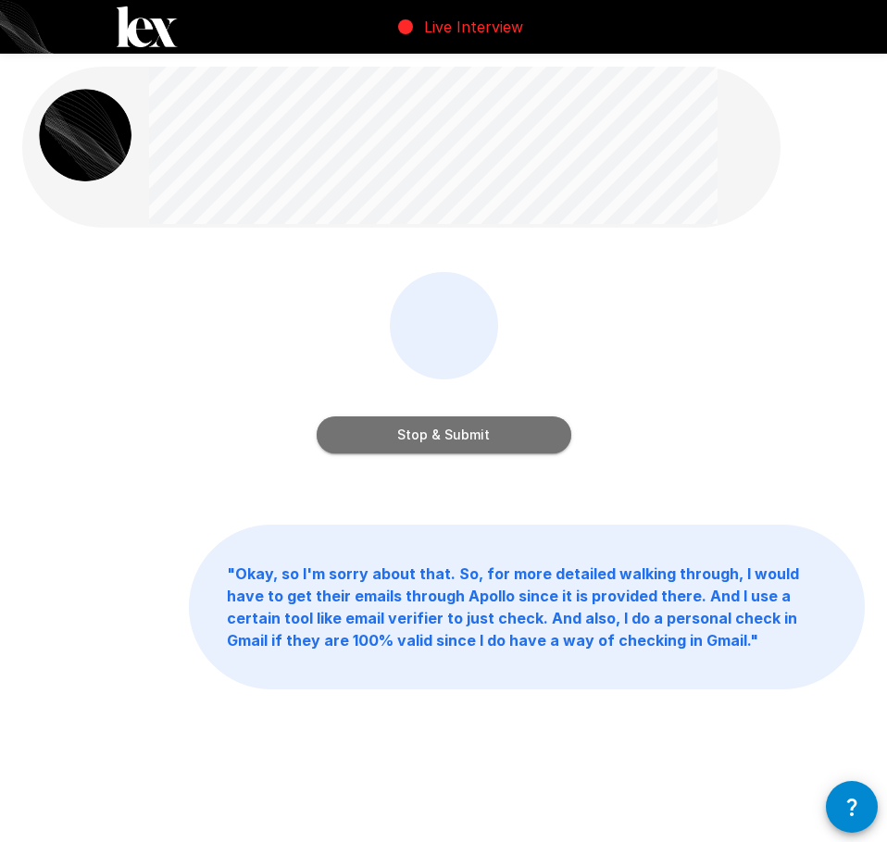
click at [456, 416] on button "Stop & Submit" at bounding box center [443, 434] width 254 height 37
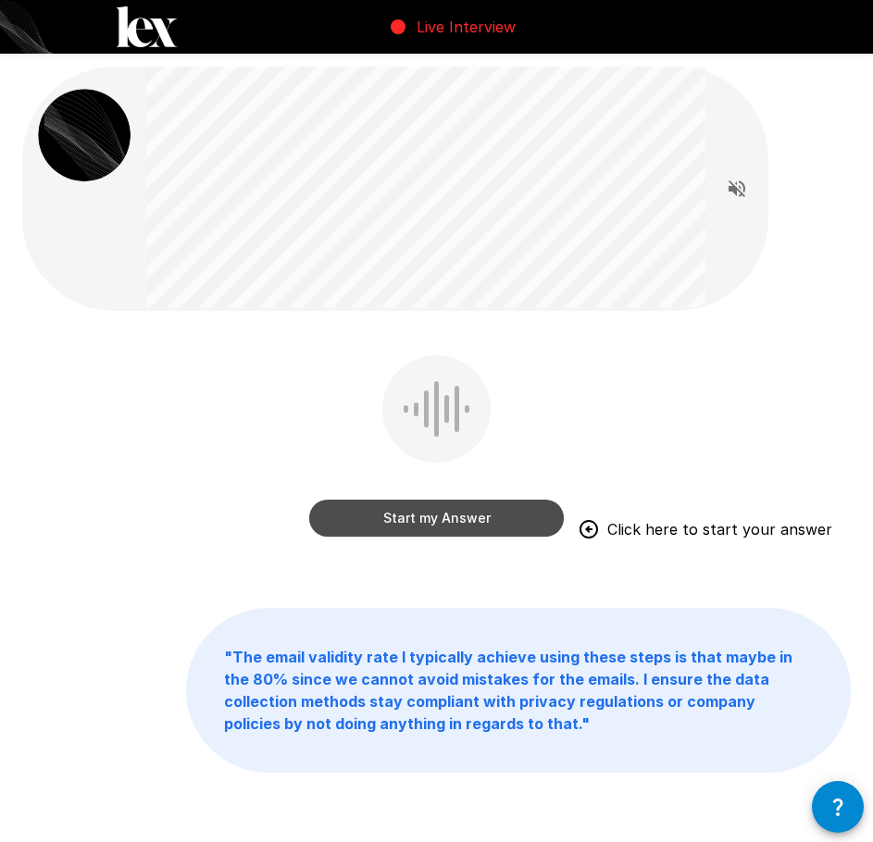
click at [539, 514] on button "Start my Answer" at bounding box center [436, 518] width 254 height 37
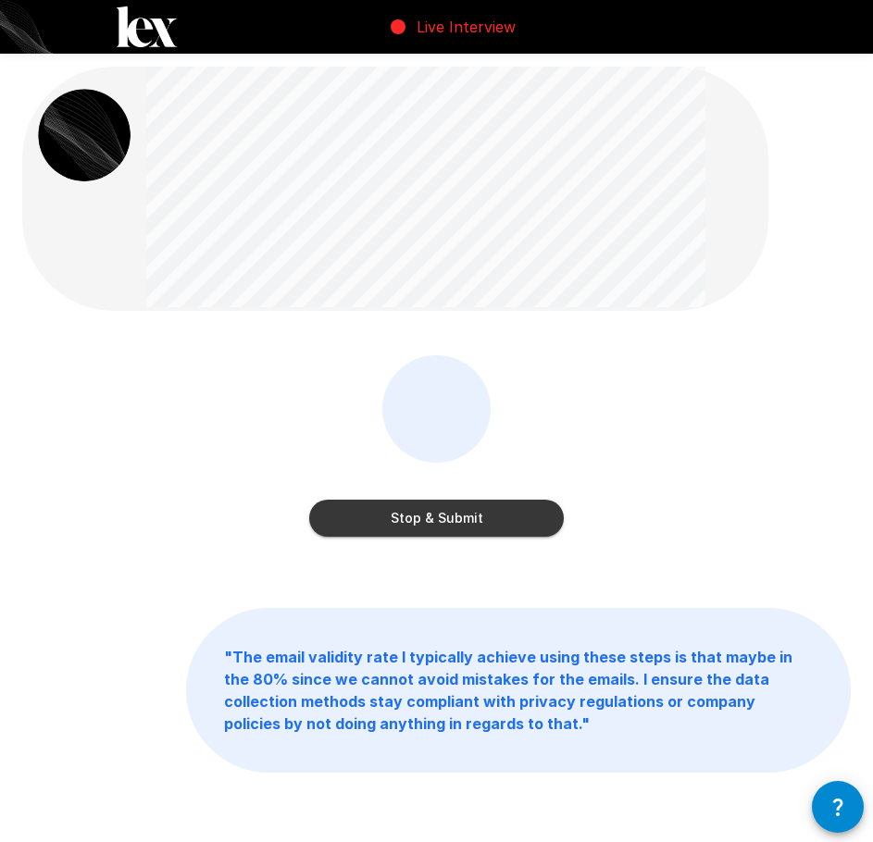
click at [461, 521] on button "Stop & Submit" at bounding box center [436, 518] width 254 height 37
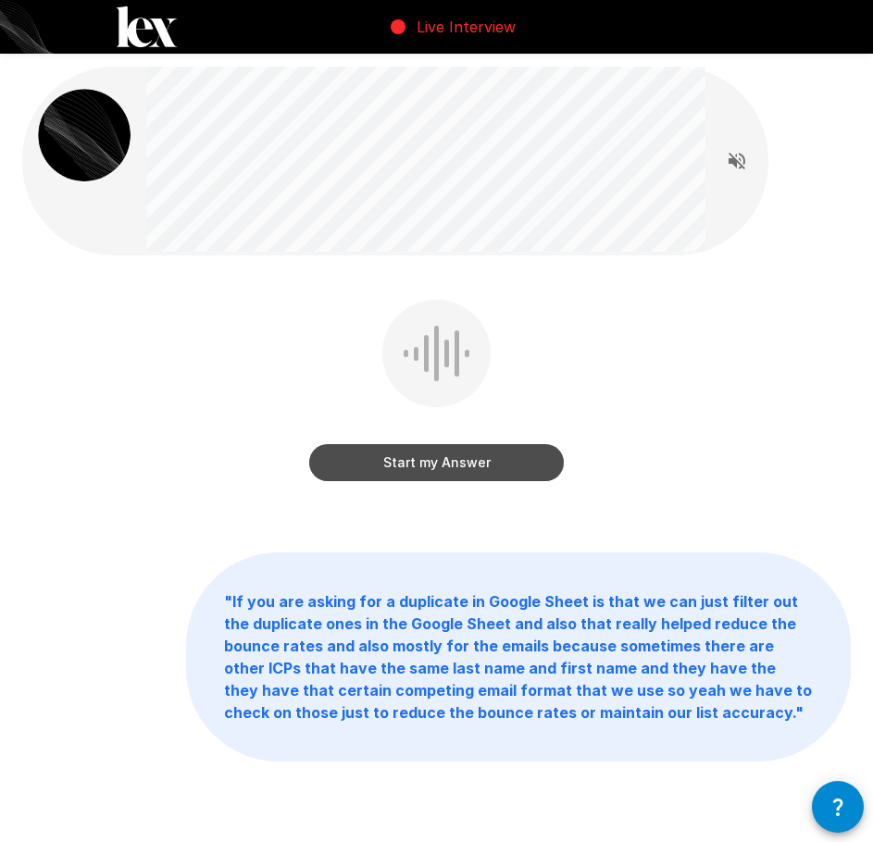
click at [438, 461] on button "Start my Answer" at bounding box center [436, 462] width 254 height 37
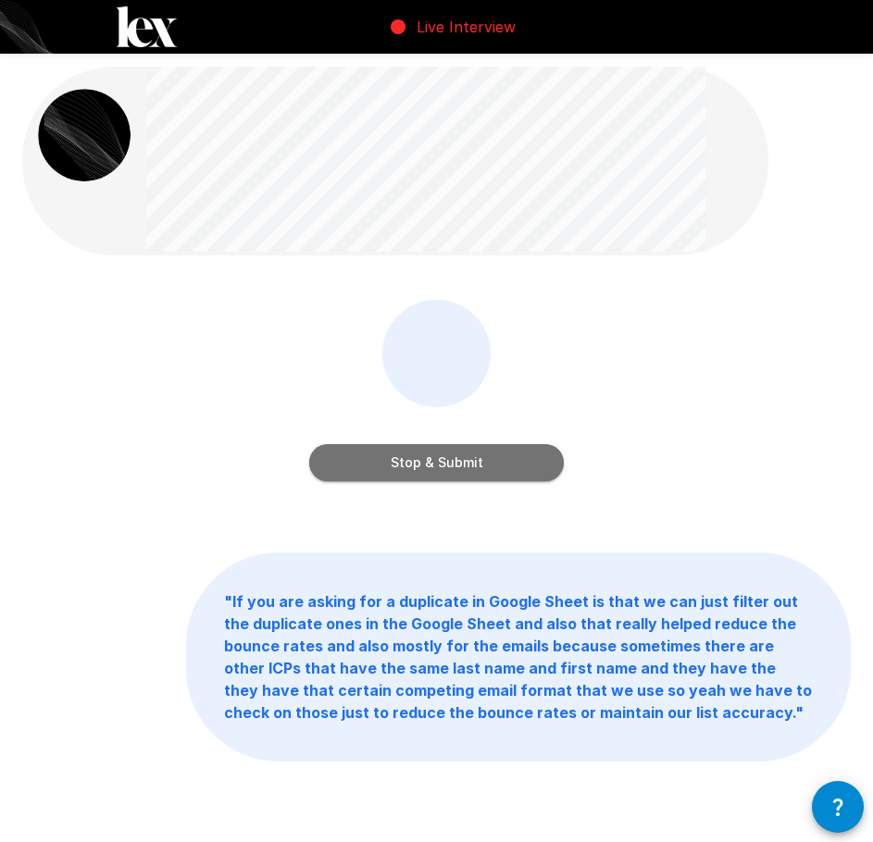
click at [508, 463] on button "Stop & Submit" at bounding box center [436, 462] width 254 height 37
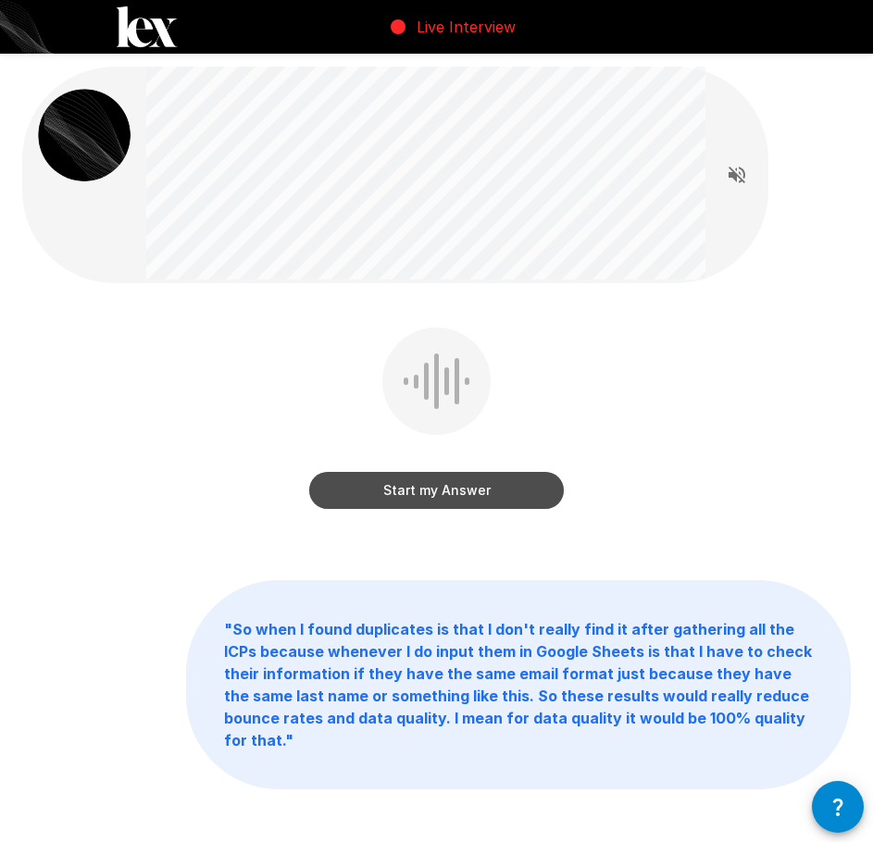
click at [427, 479] on button "Start my Answer" at bounding box center [436, 490] width 254 height 37
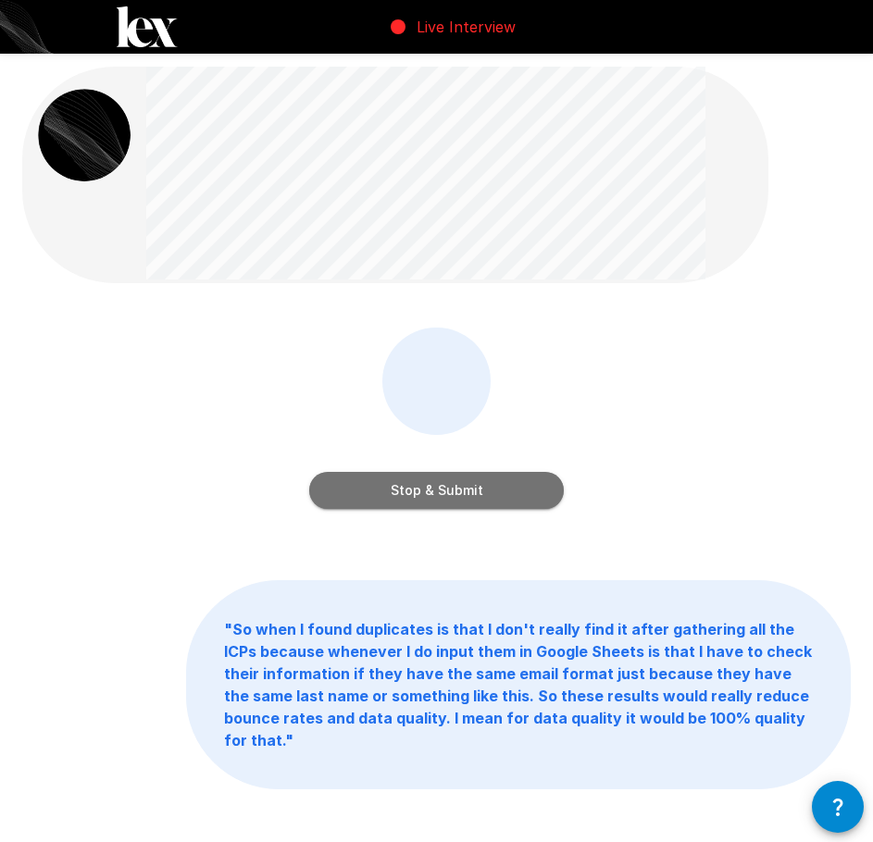
click at [530, 484] on button "Stop & Submit" at bounding box center [436, 490] width 254 height 37
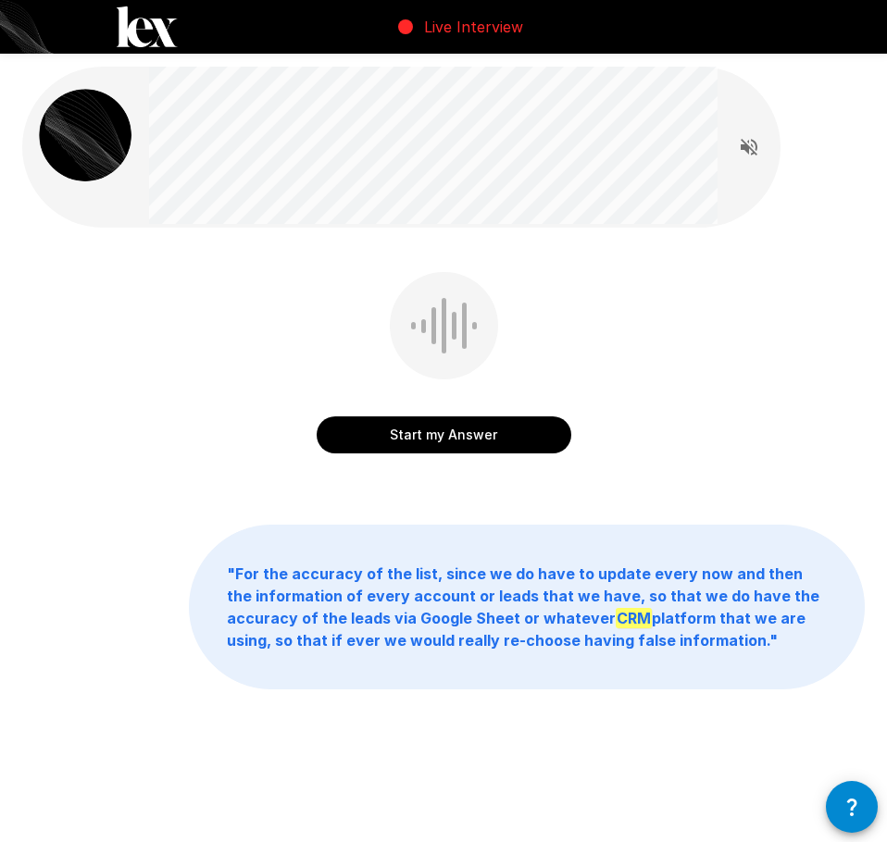
click at [456, 441] on button "Start my Answer" at bounding box center [443, 434] width 254 height 37
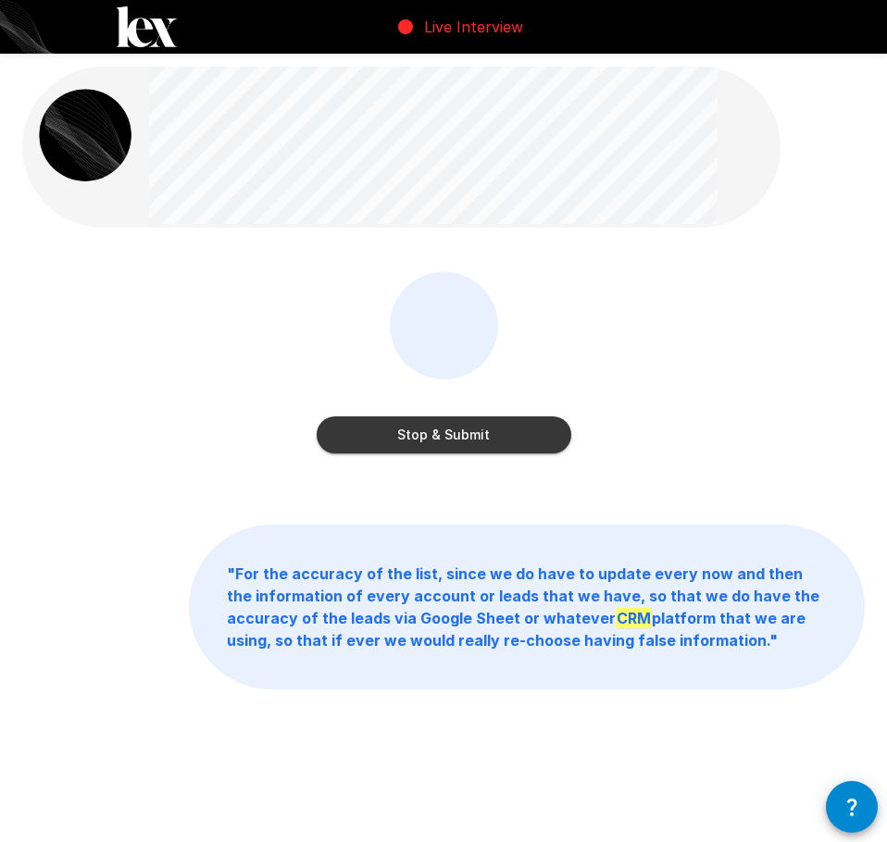
click at [461, 443] on button "Stop & Submit" at bounding box center [443, 434] width 254 height 37
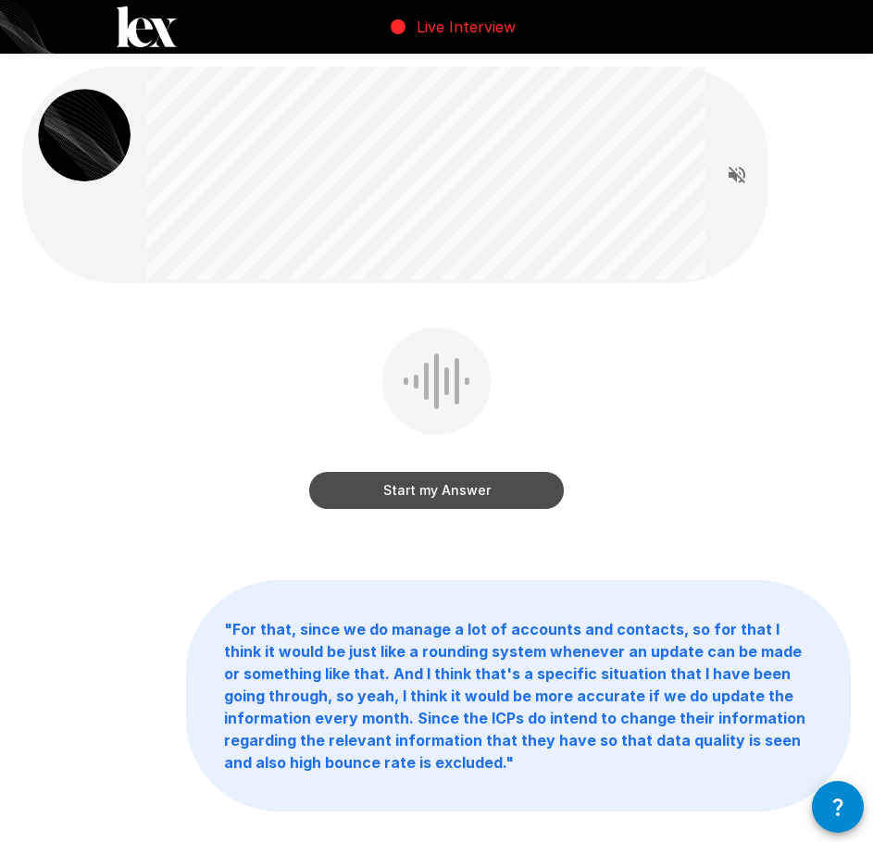
click at [442, 502] on button "Start my Answer" at bounding box center [436, 490] width 254 height 37
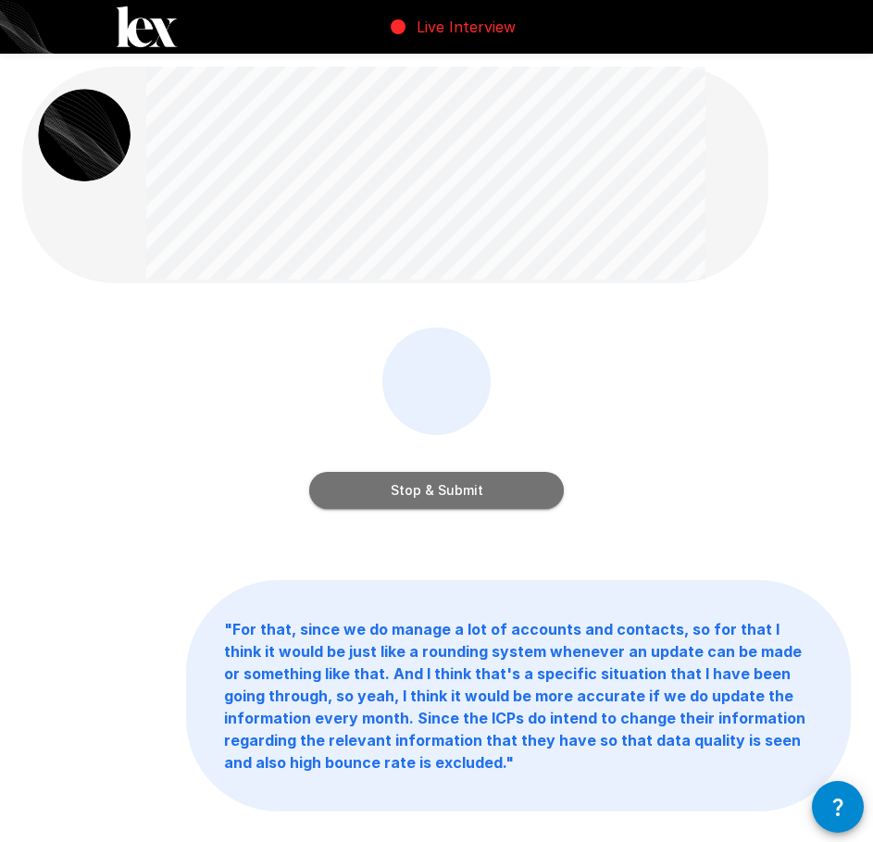
click at [443, 484] on button "Stop & Submit" at bounding box center [436, 490] width 254 height 37
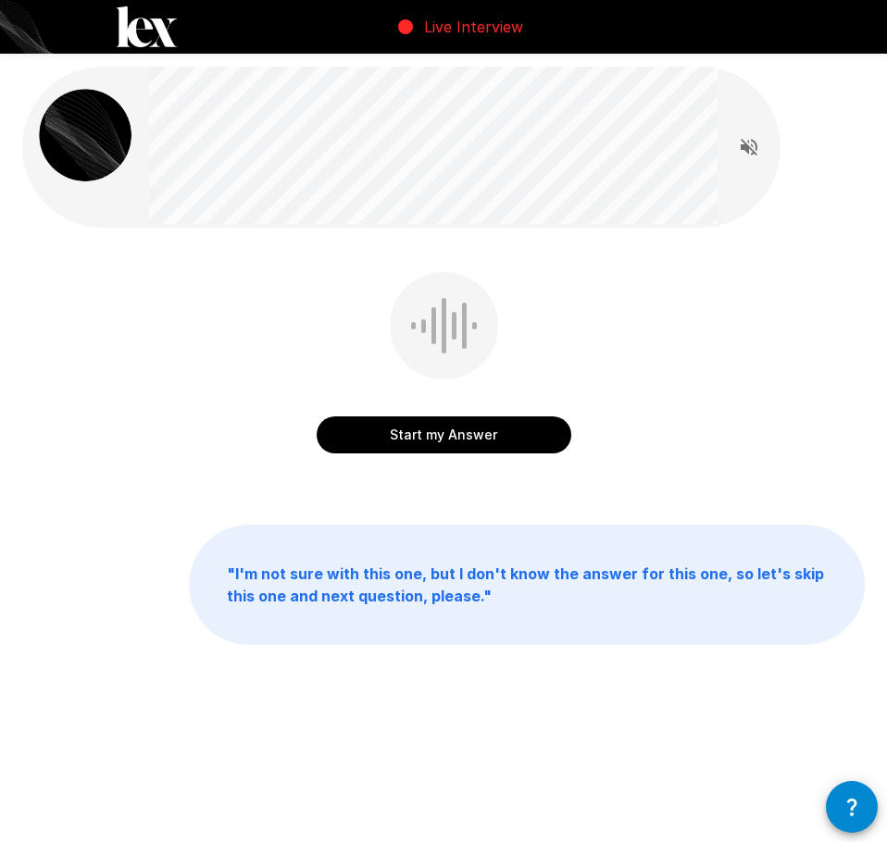
click at [403, 450] on button "Start my Answer" at bounding box center [443, 434] width 254 height 37
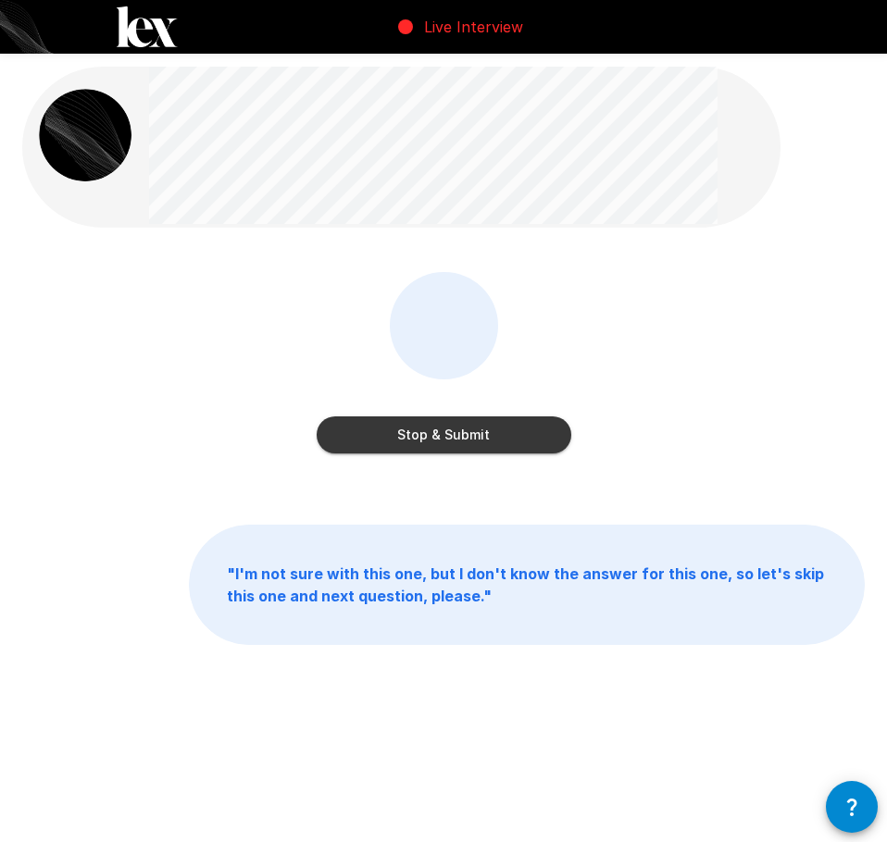
click at [508, 436] on button "Stop & Submit" at bounding box center [443, 434] width 254 height 37
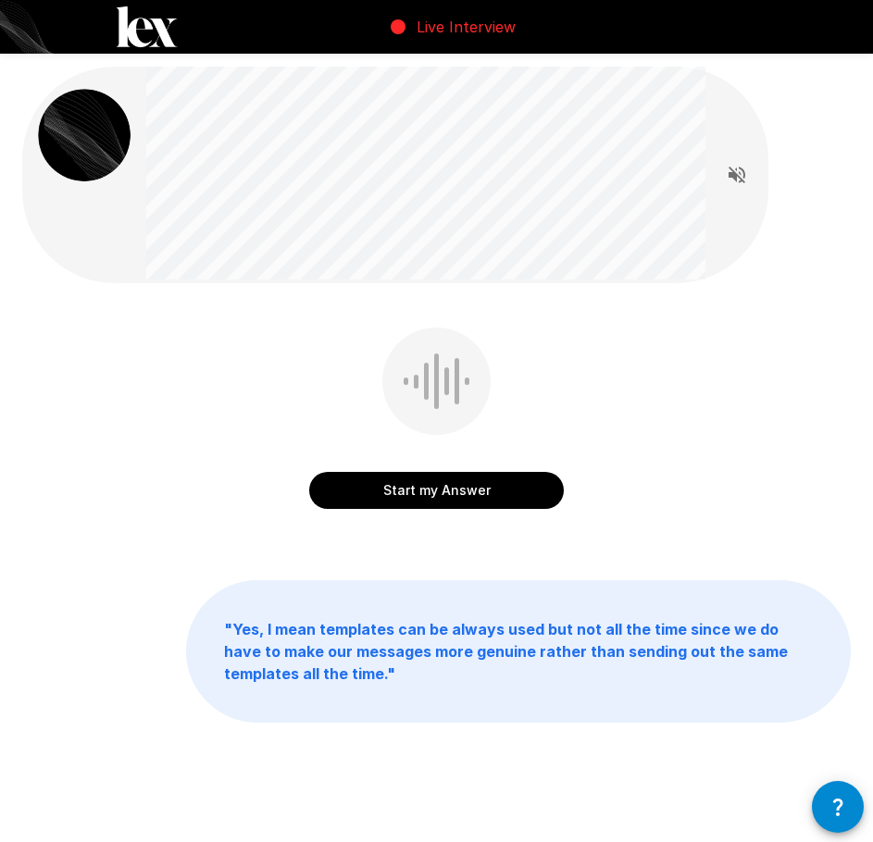
click at [453, 487] on button "Start my Answer" at bounding box center [436, 490] width 254 height 37
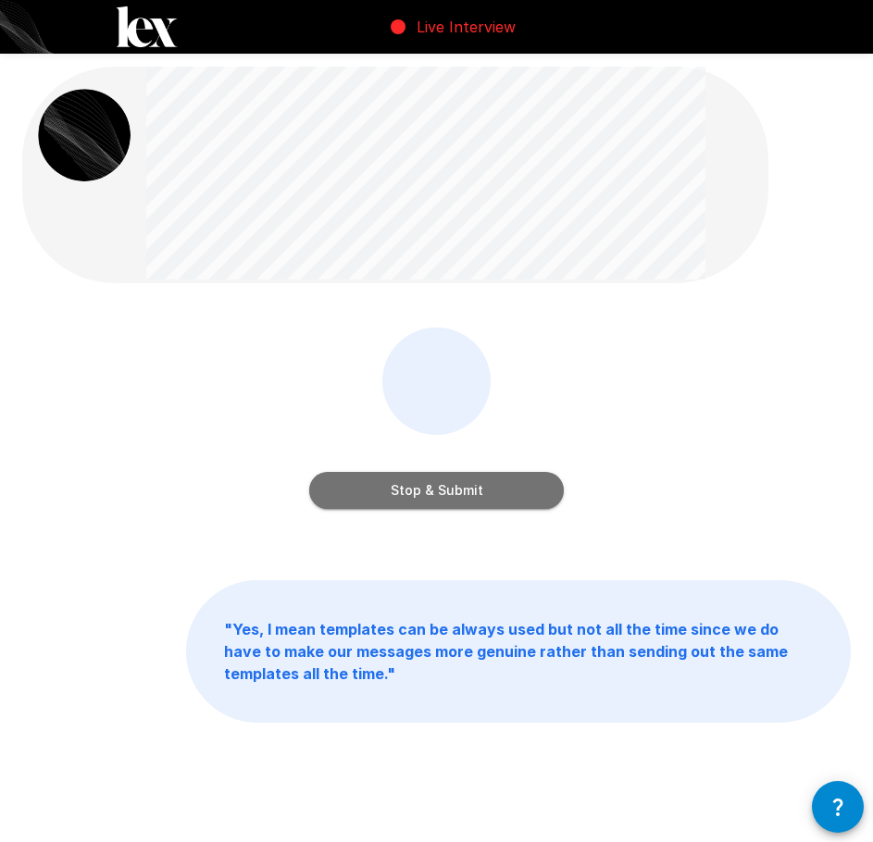
click at [543, 495] on button "Stop & Submit" at bounding box center [436, 490] width 254 height 37
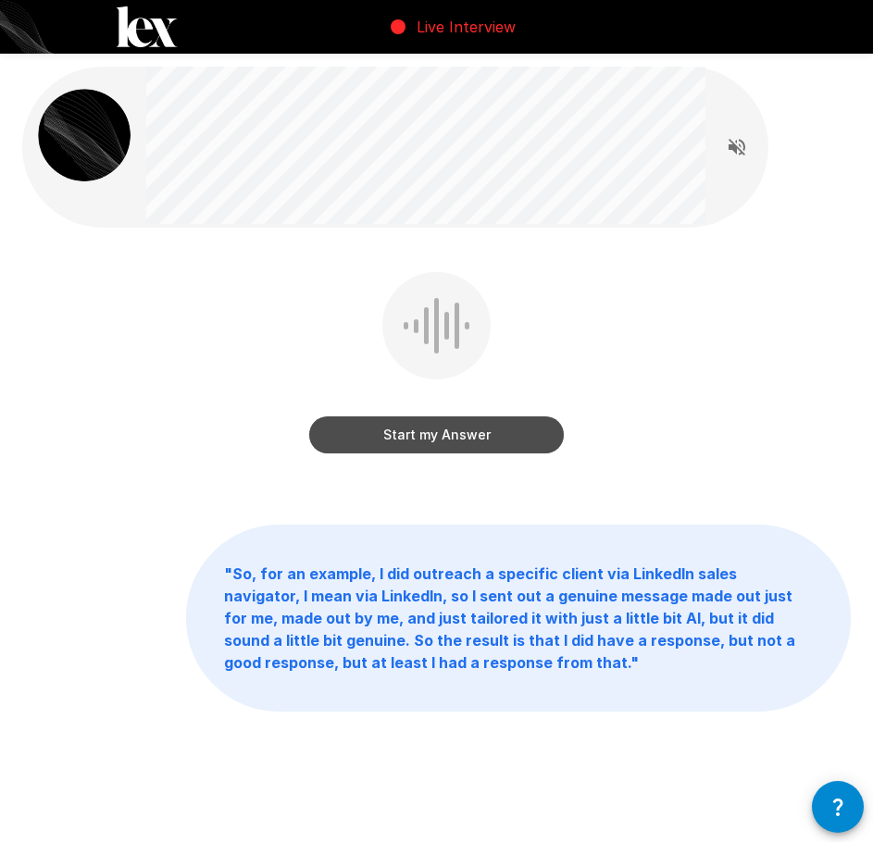
click at [452, 444] on button "Start my Answer" at bounding box center [436, 434] width 254 height 37
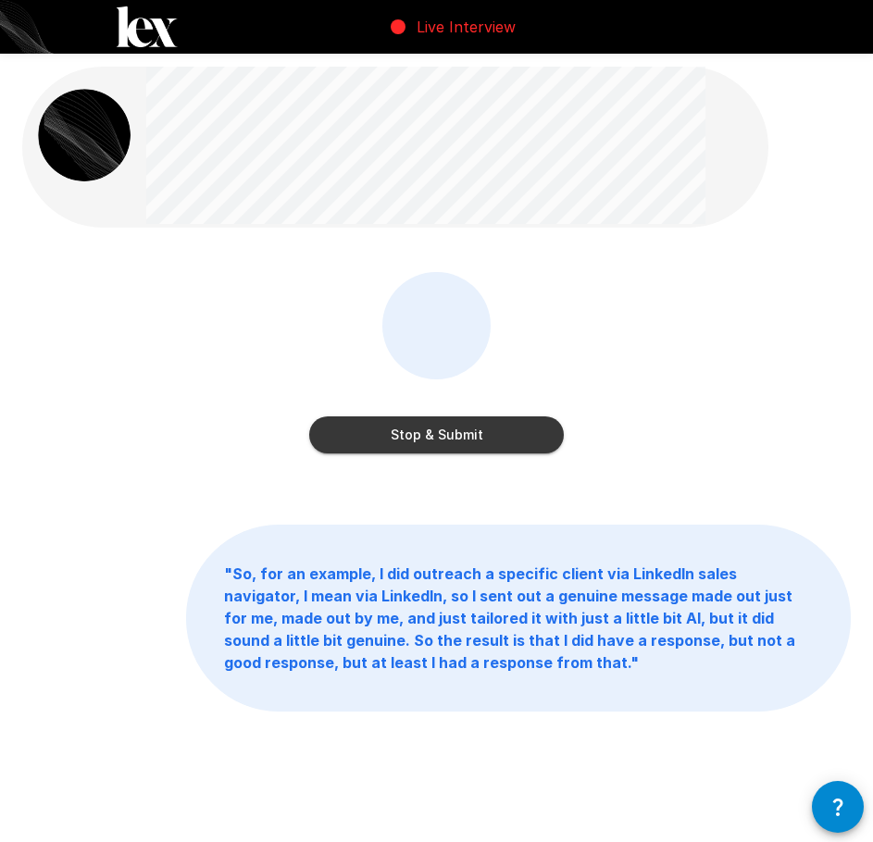
click at [513, 428] on button "Stop & Submit" at bounding box center [436, 434] width 254 height 37
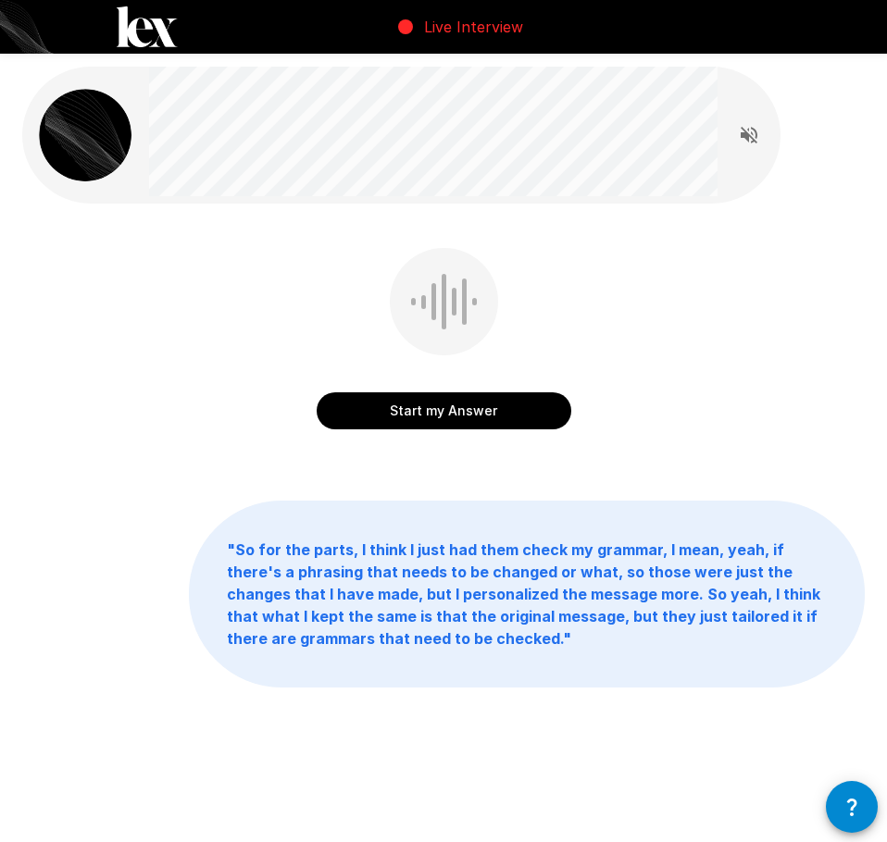
click at [419, 413] on button "Start my Answer" at bounding box center [443, 410] width 254 height 37
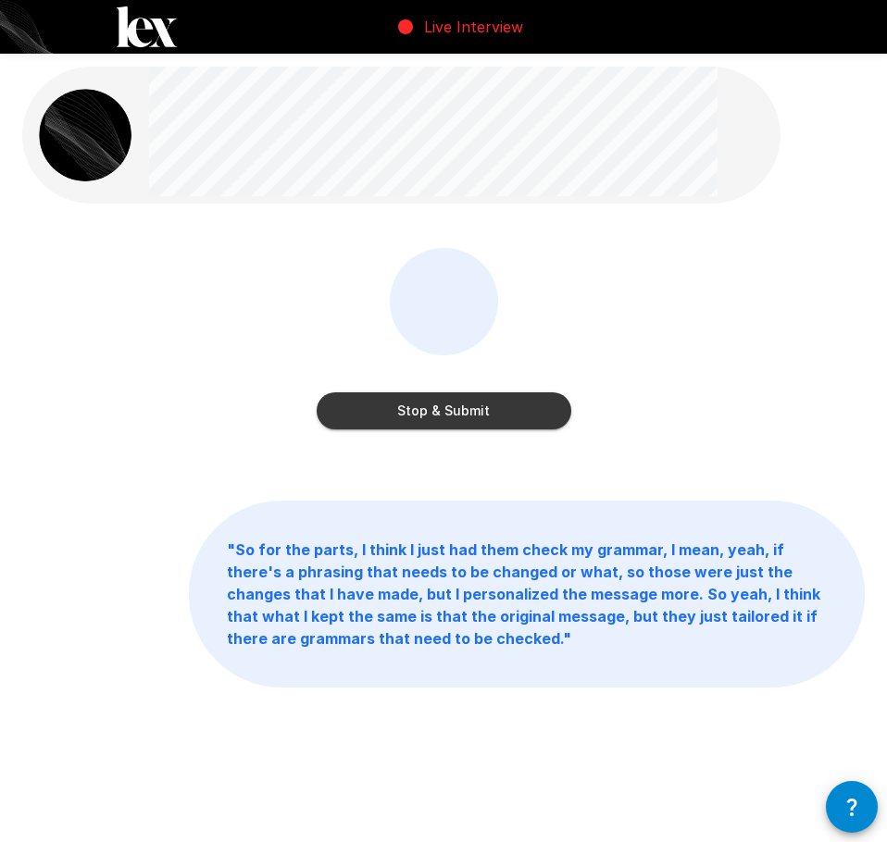
click at [397, 419] on button "Stop & Submit" at bounding box center [443, 410] width 254 height 37
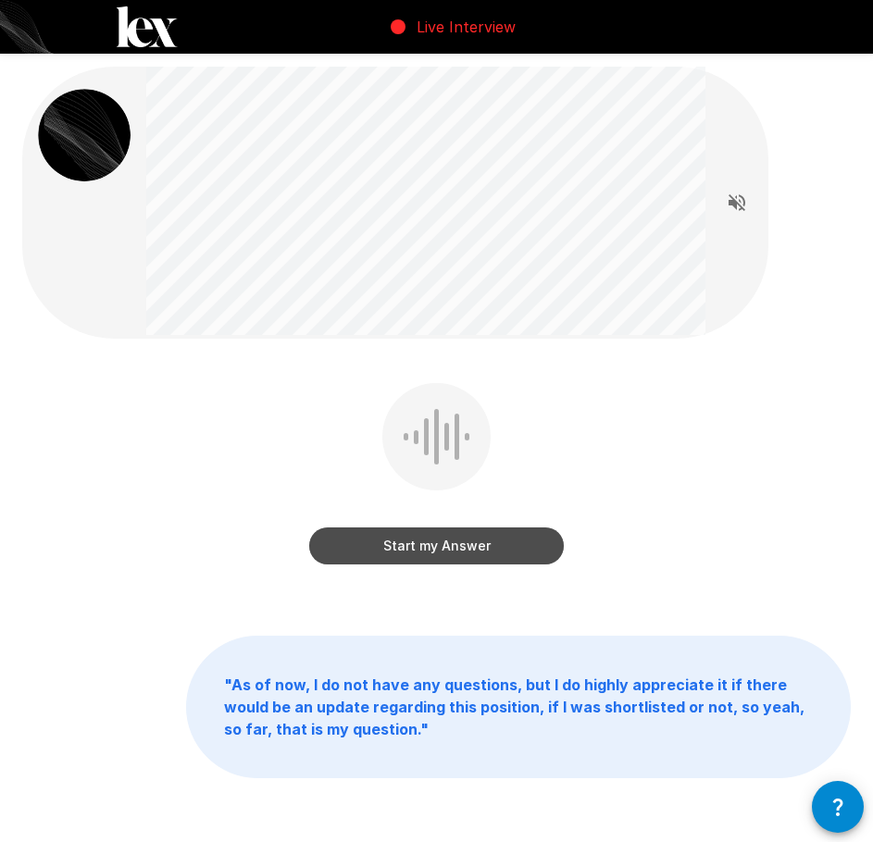
click at [425, 556] on button "Start my Answer" at bounding box center [436, 545] width 254 height 37
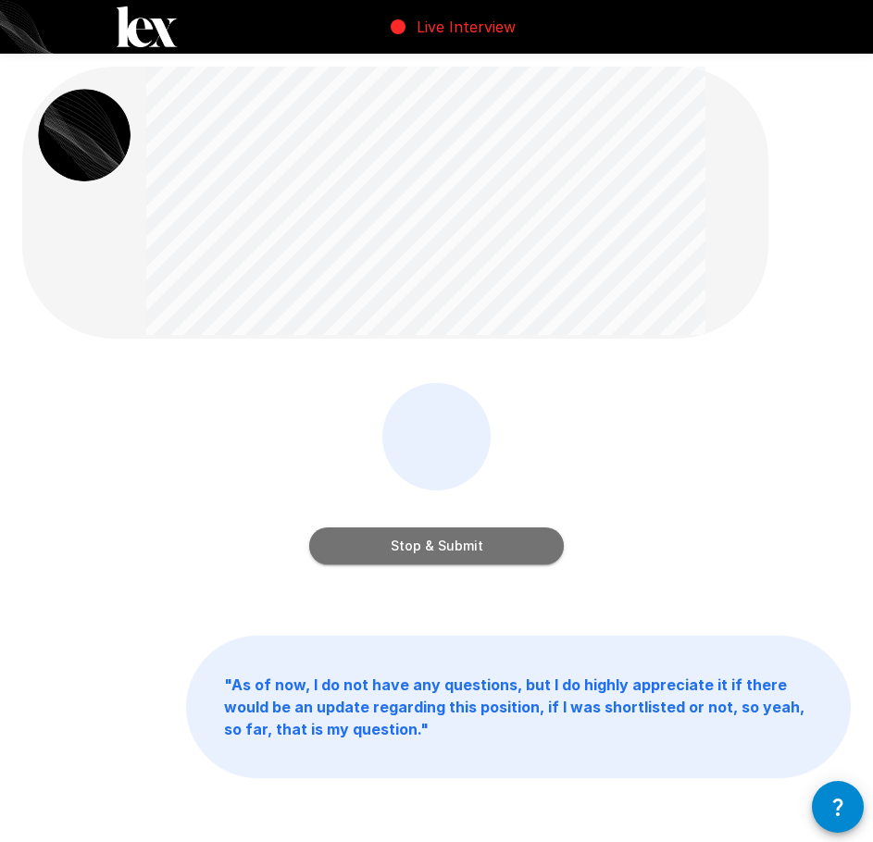
click at [459, 544] on button "Stop & Submit" at bounding box center [436, 545] width 254 height 37
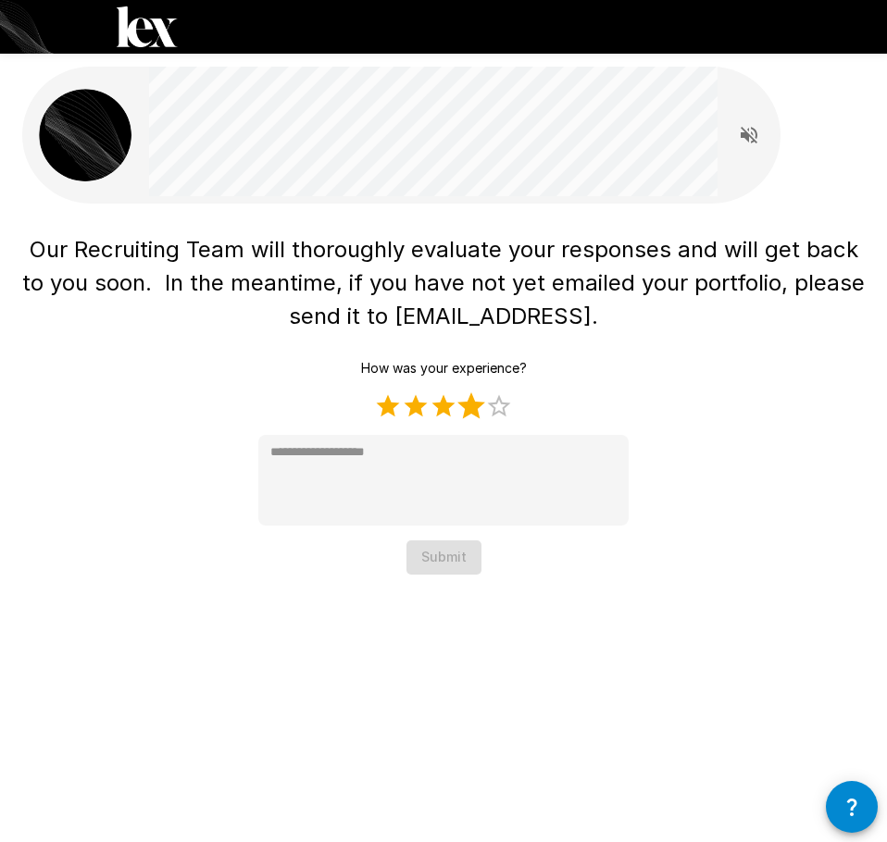
click at [470, 411] on label "4 Stars" at bounding box center [471, 406] width 28 height 28
type textarea "*"
click at [435, 554] on button "Submit" at bounding box center [443, 557] width 75 height 34
